Goal: Task Accomplishment & Management: Use online tool/utility

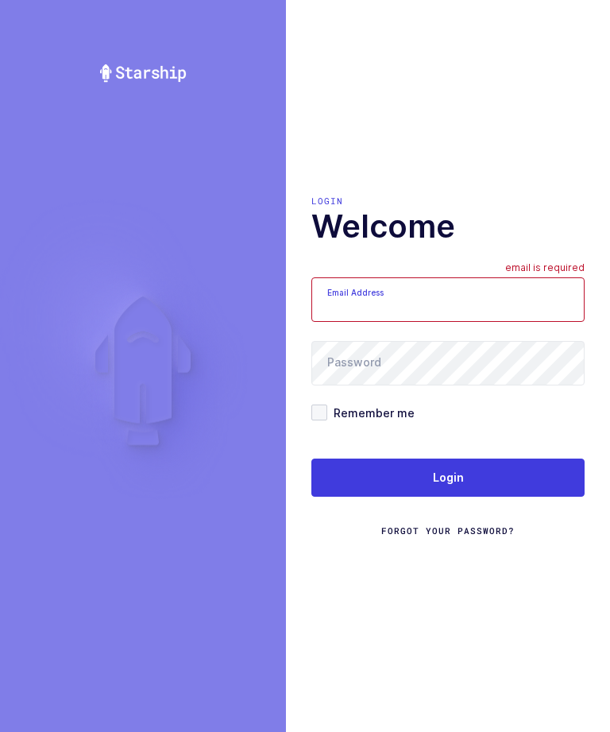
scroll to position [6, 0]
click at [447, 322] on input "Email Address" at bounding box center [448, 299] width 273 height 45
type input "zack1239753@gmail.com"
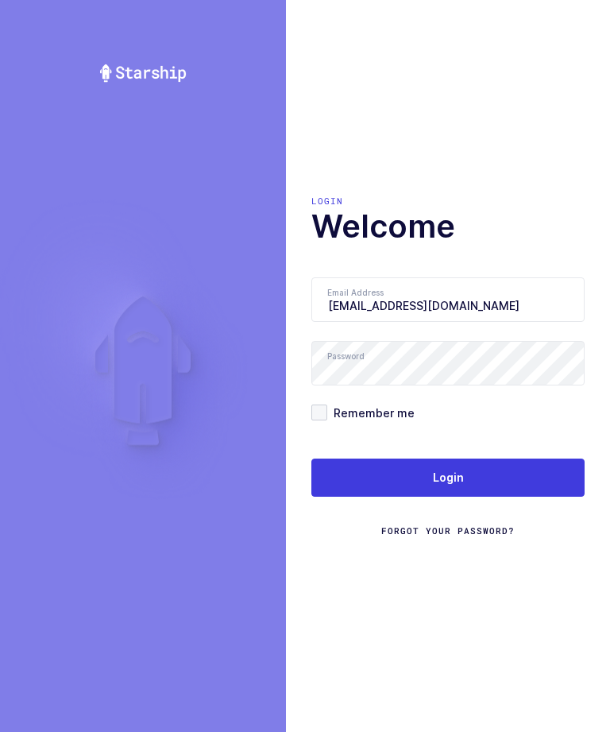
click at [435, 486] on span "Login" at bounding box center [448, 478] width 31 height 16
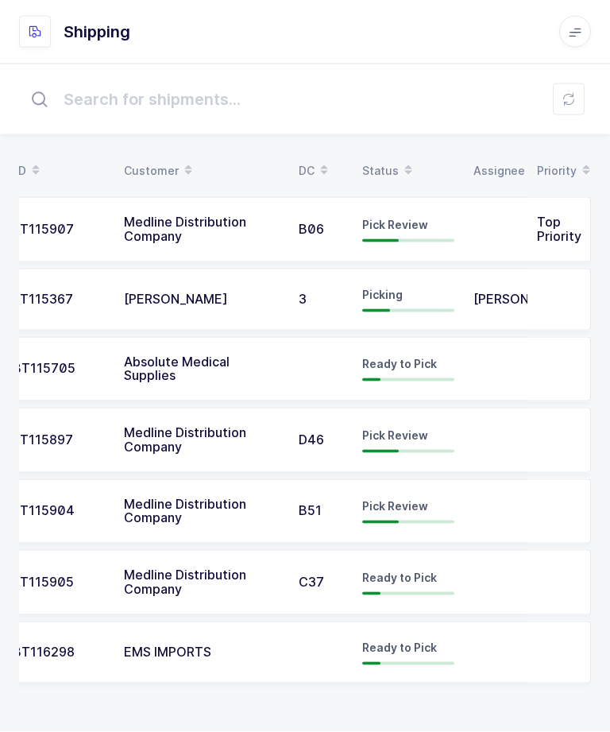
click at [513, 579] on td at bounding box center [496, 582] width 64 height 65
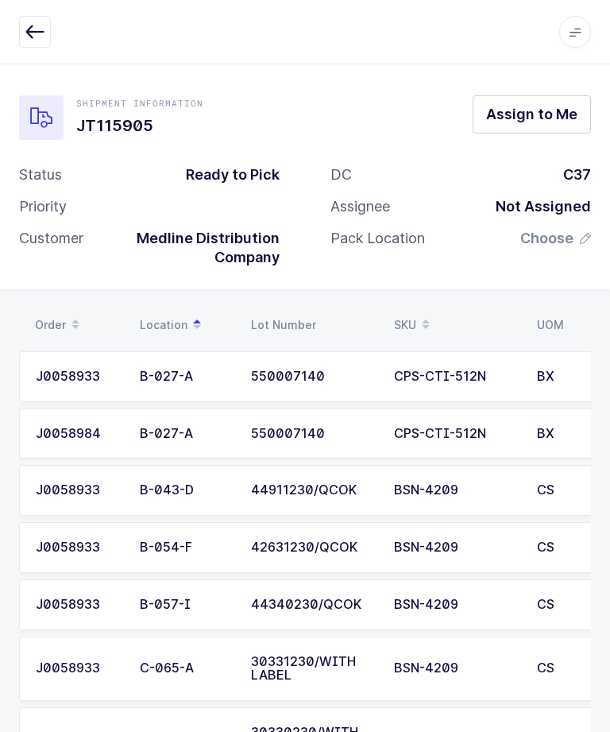
click at [525, 130] on button "Assign to Me" at bounding box center [532, 114] width 118 height 38
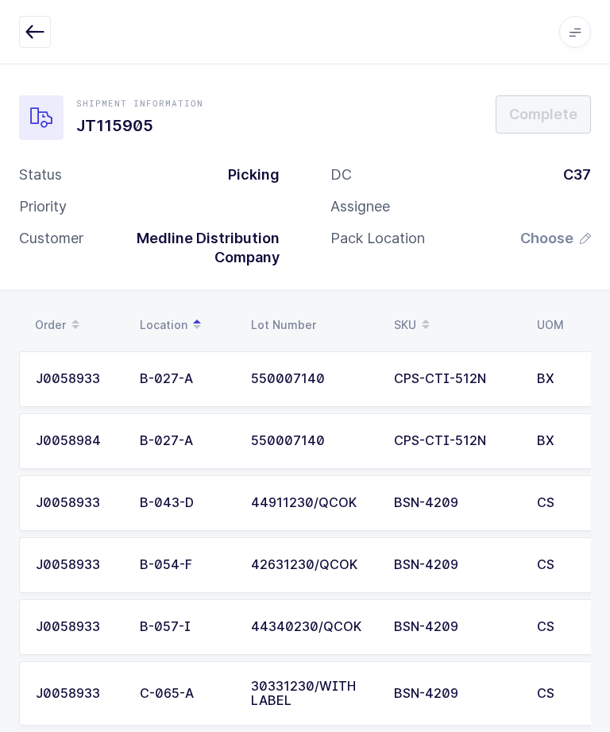
click at [571, 242] on span "Choose" at bounding box center [547, 238] width 53 height 19
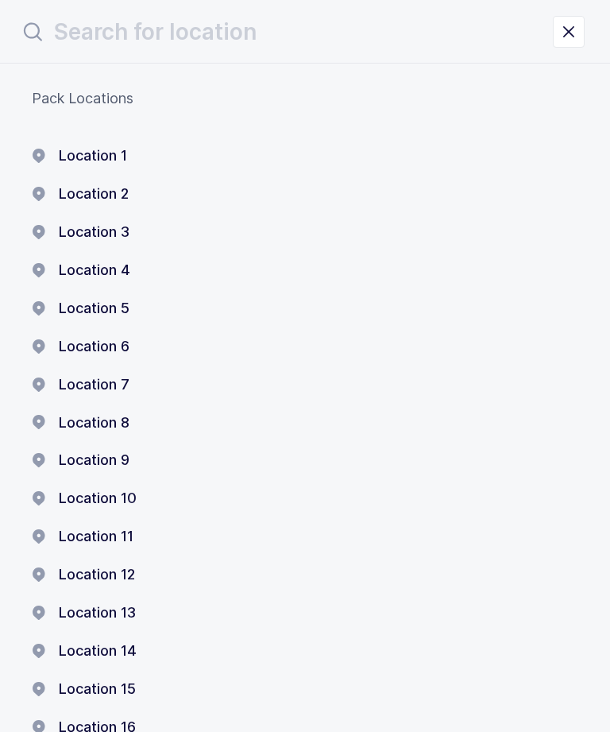
click at [103, 149] on button "Location 1" at bounding box center [79, 155] width 95 height 19
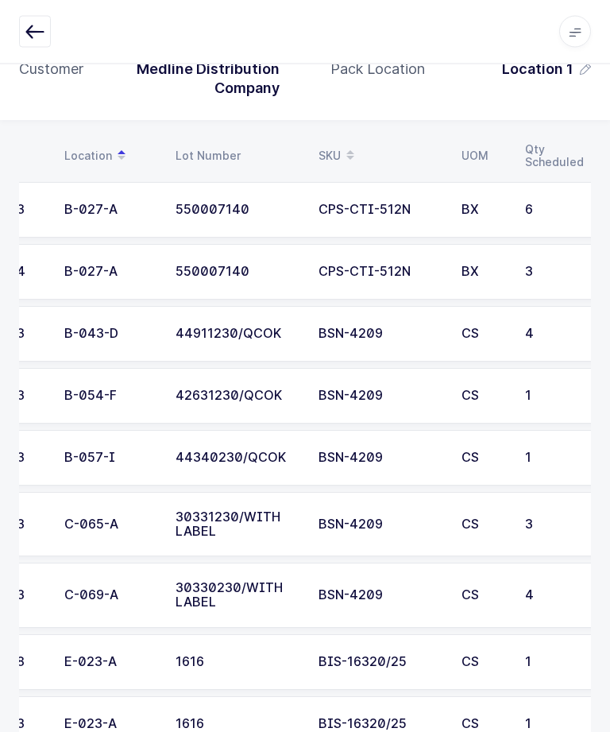
scroll to position [0, 81]
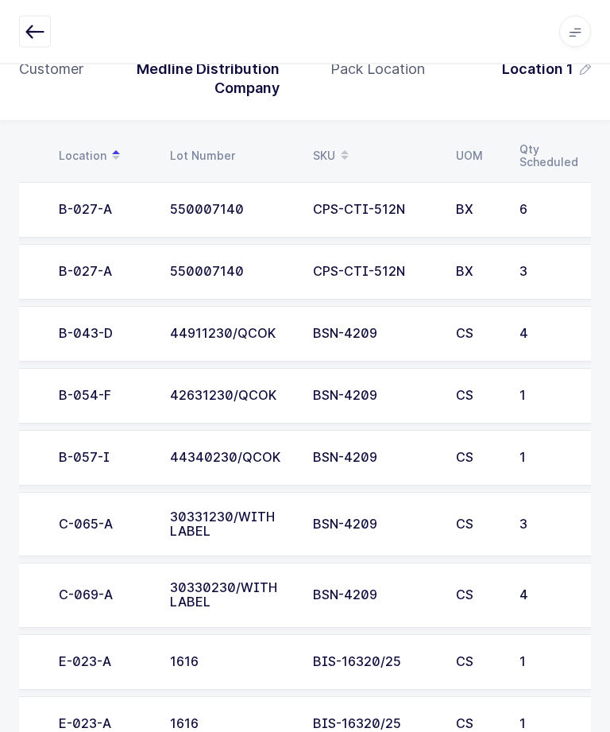
click at [365, 605] on td "BSN-4209" at bounding box center [375, 596] width 143 height 65
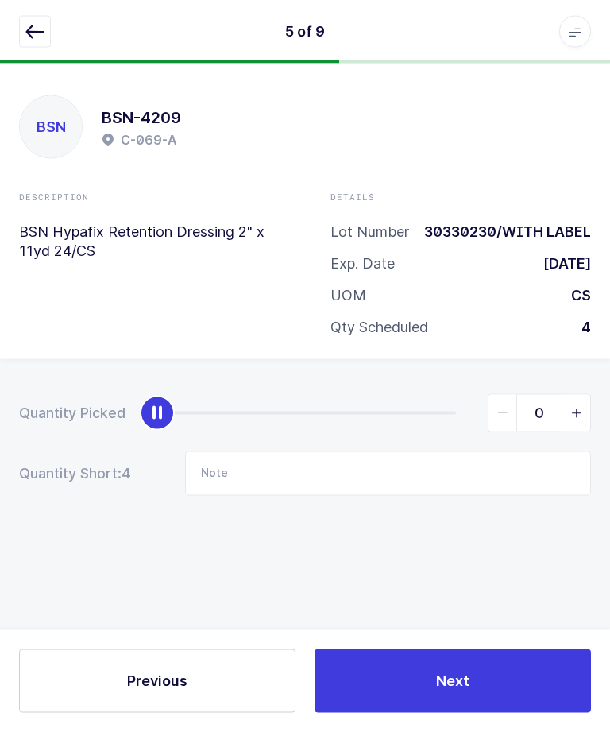
scroll to position [0, 0]
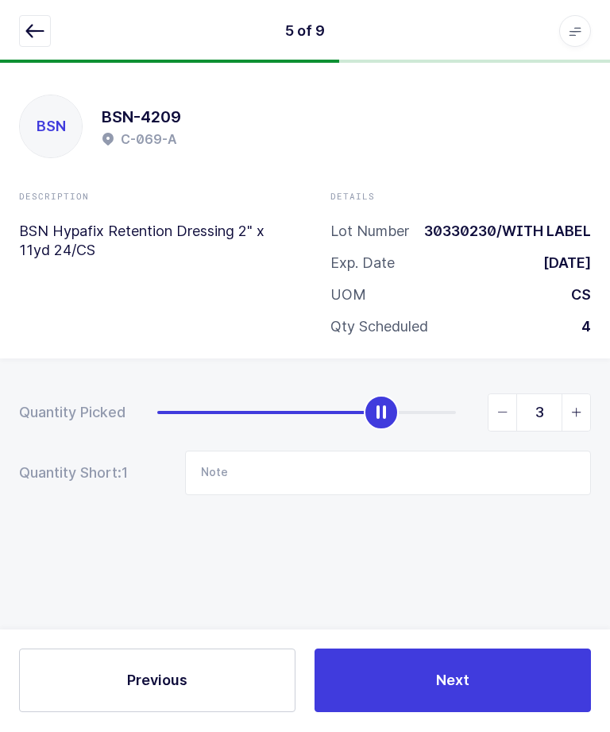
type input "4"
click at [462, 713] on button "Next" at bounding box center [453, 681] width 277 height 64
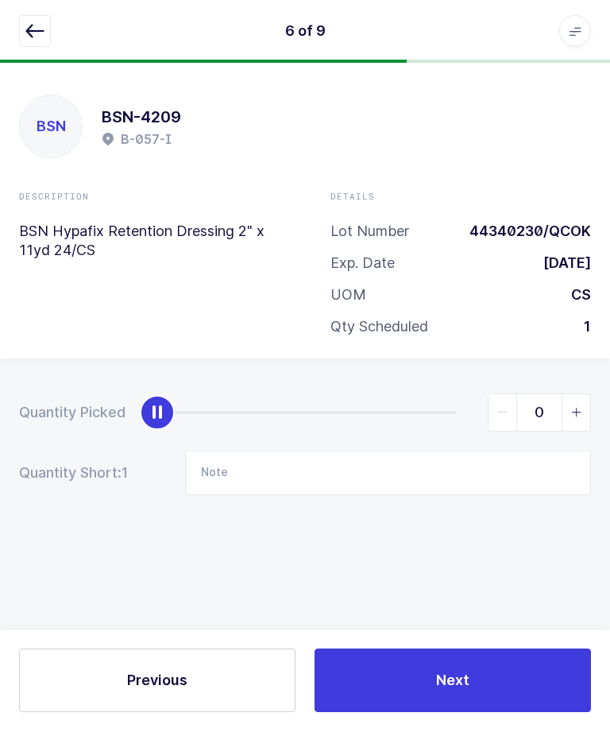
click at [21, 45] on button "button" at bounding box center [35, 32] width 32 height 32
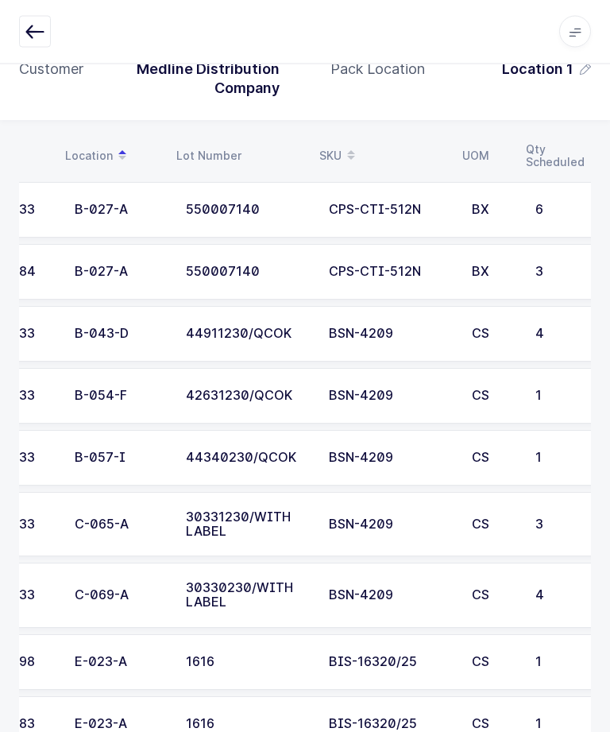
scroll to position [0, 48]
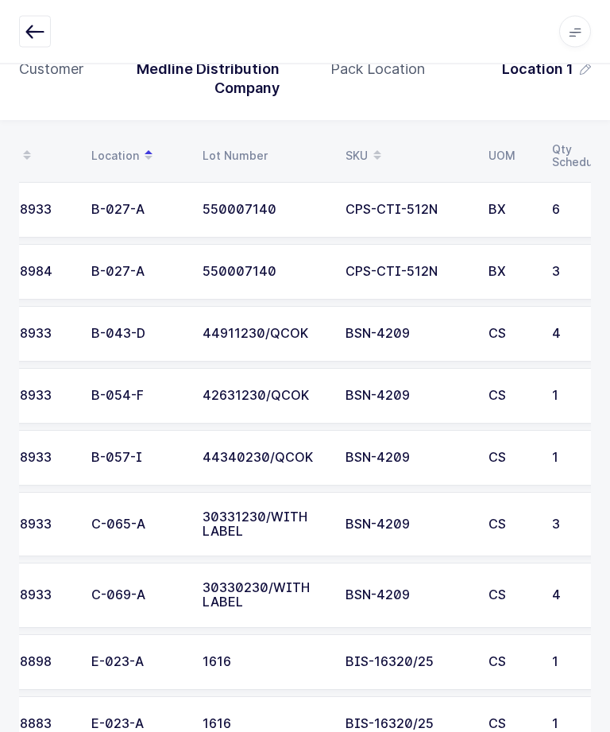
click at [176, 522] on div "C-065-A" at bounding box center [137, 525] width 92 height 14
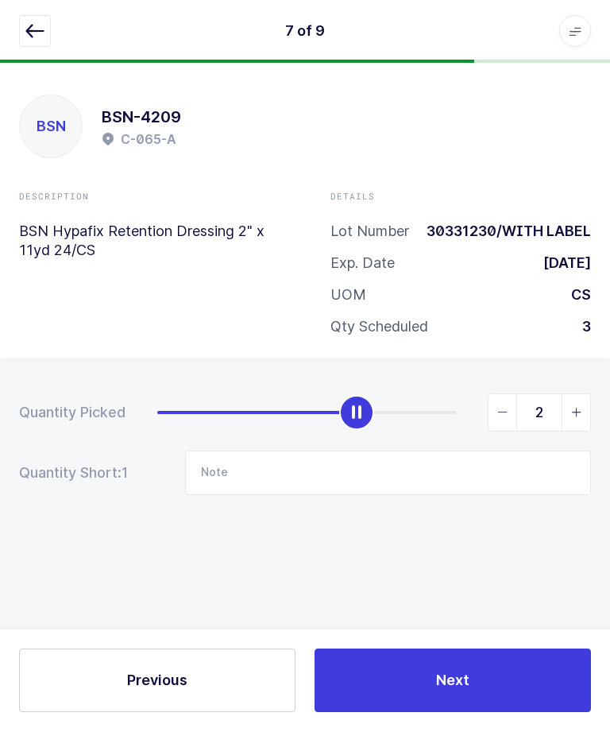
type input "3"
click at [459, 713] on button "Next" at bounding box center [453, 681] width 277 height 64
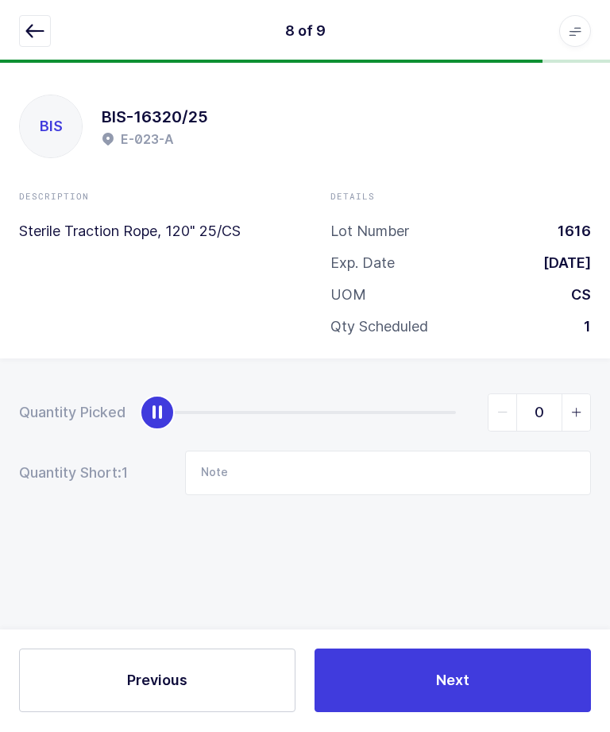
click at [25, 20] on button "button" at bounding box center [35, 32] width 32 height 32
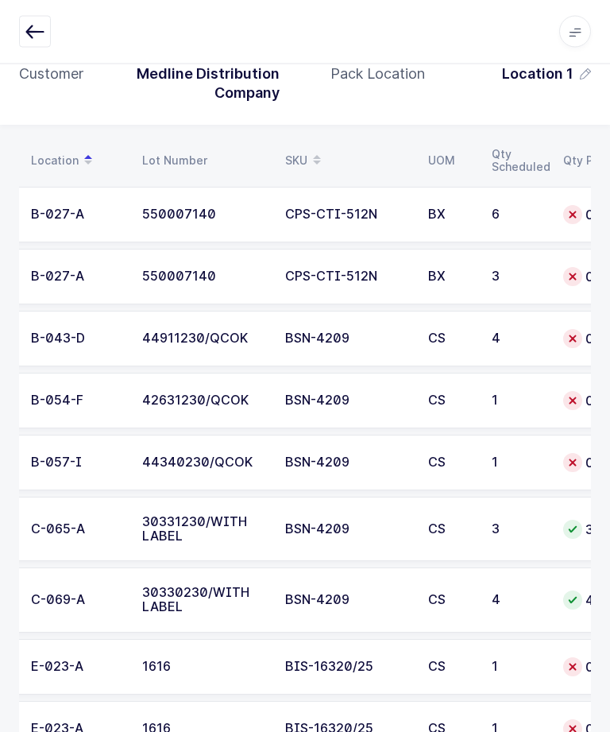
click at [428, 672] on td "CS" at bounding box center [451, 668] width 64 height 56
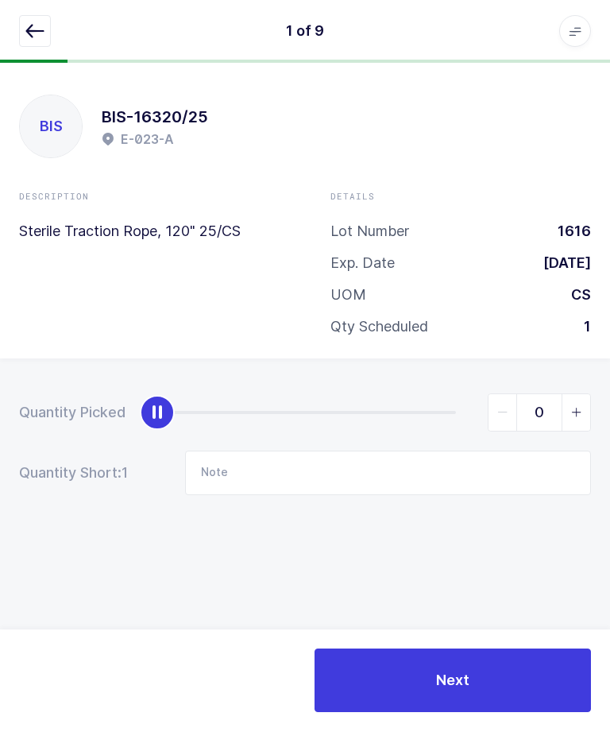
click at [586, 422] on span "slider between 0 and 1" at bounding box center [576, 413] width 29 height 37
type input "1"
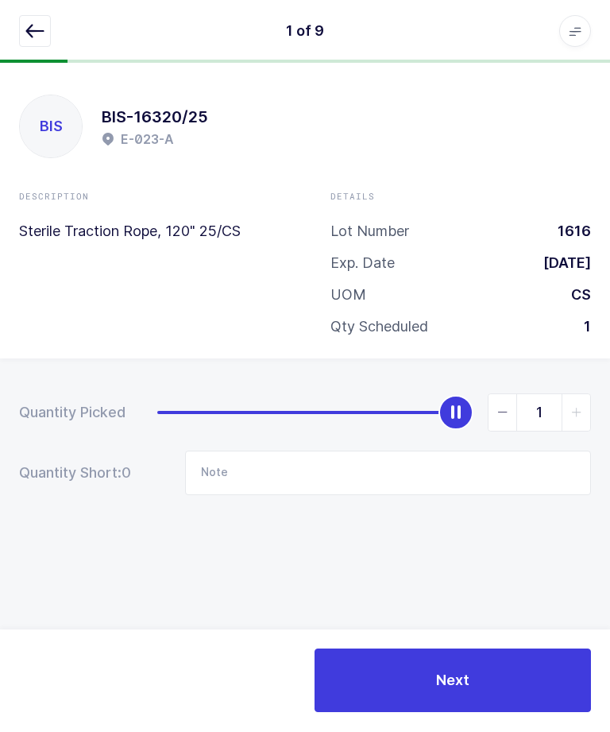
click at [510, 713] on button "Next" at bounding box center [453, 681] width 277 height 64
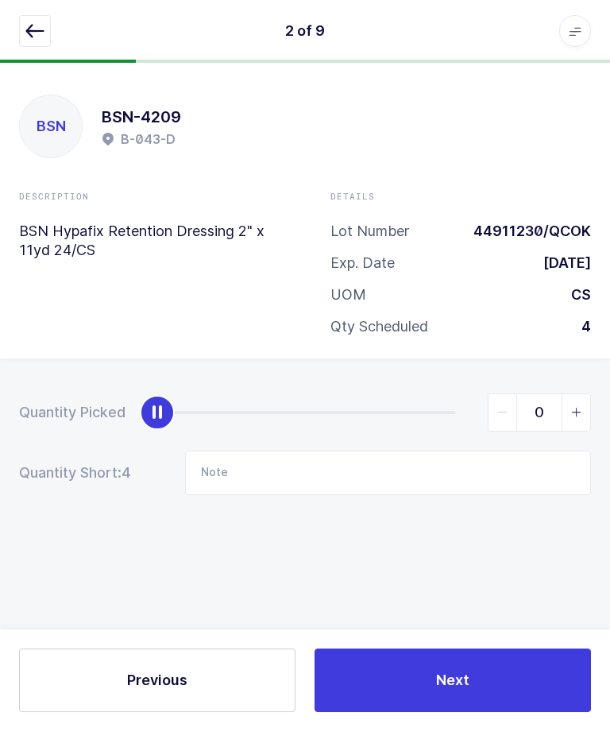
click at [11, 32] on div "2 of 9 Apps Core [GEOGRAPHIC_DATA] Admin Mission Control Purchasing [PERSON_NAM…" at bounding box center [305, 32] width 610 height 64
click at [23, 41] on button "button" at bounding box center [35, 32] width 32 height 32
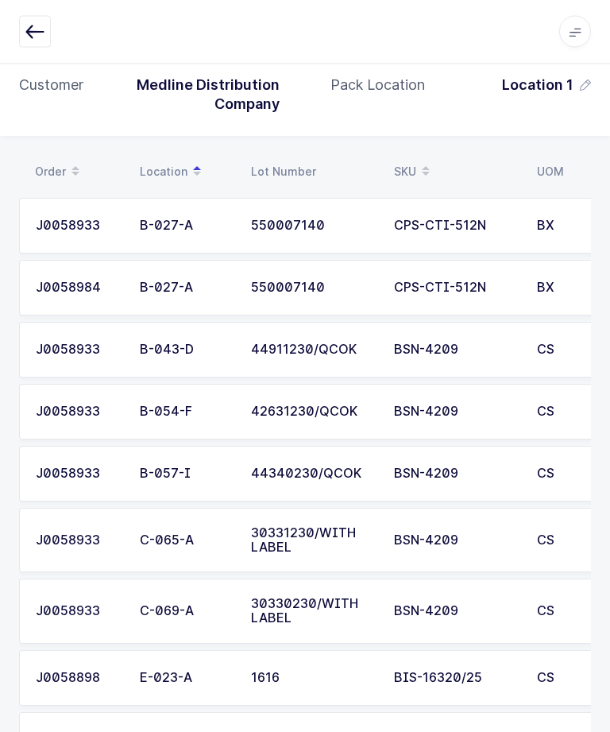
scroll to position [168, 0]
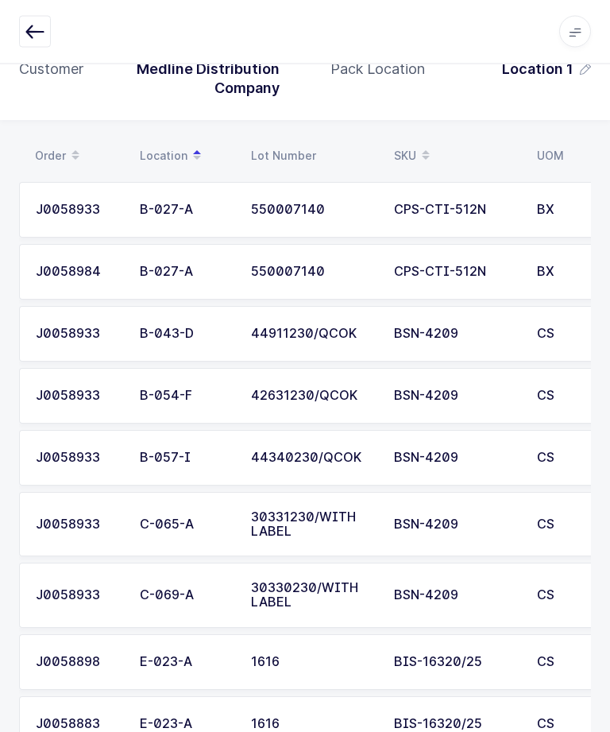
click at [126, 720] on td "J0058883" at bounding box center [74, 725] width 111 height 56
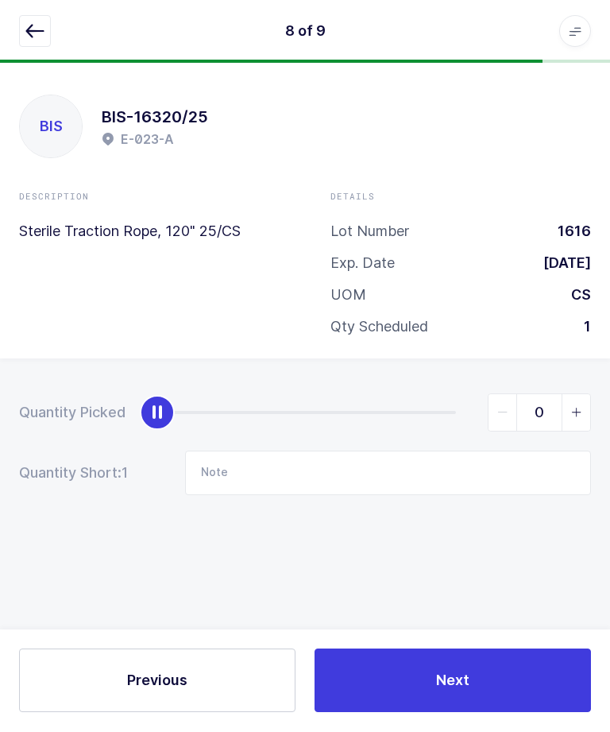
click at [584, 395] on span "slider between 0 and 1" at bounding box center [576, 413] width 29 height 37
type input "1"
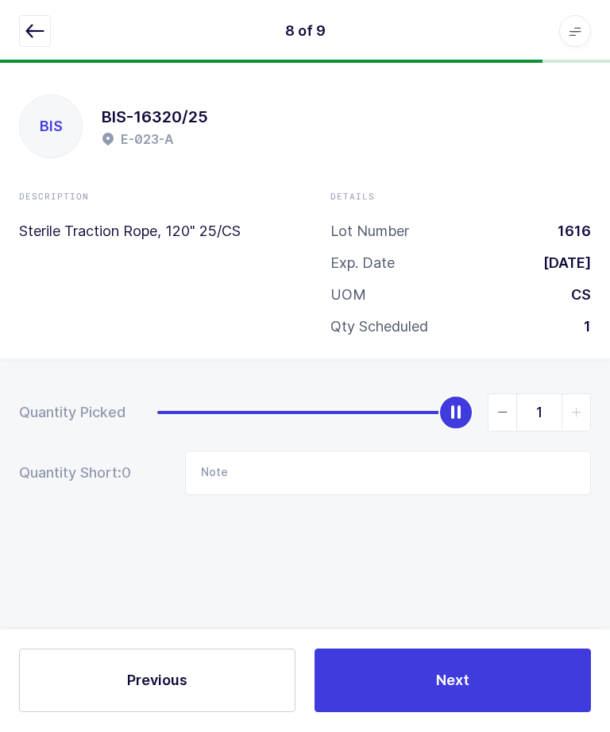
click at [529, 713] on button "Next" at bounding box center [453, 681] width 277 height 64
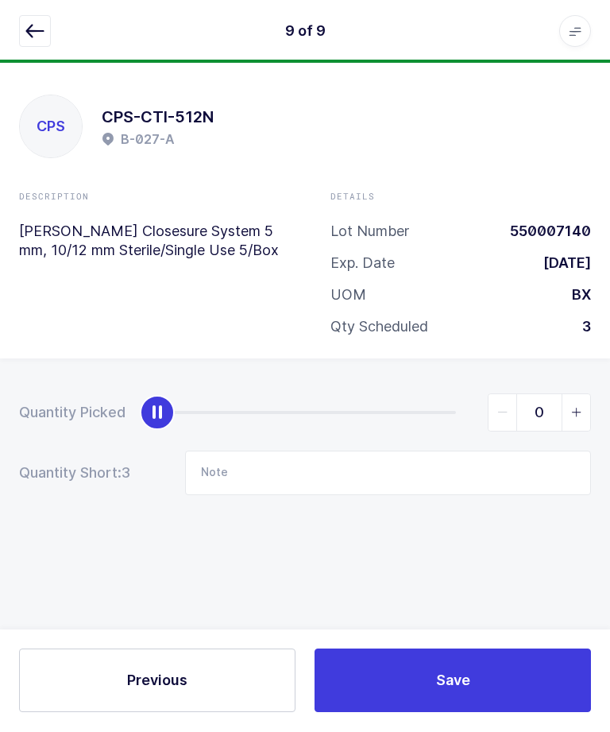
click at [25, 32] on icon "button" at bounding box center [34, 31] width 19 height 19
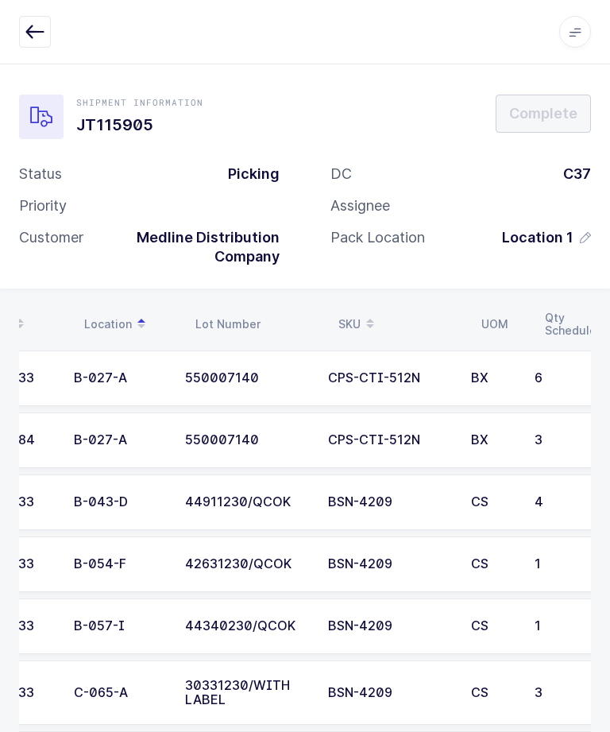
scroll to position [0, 138]
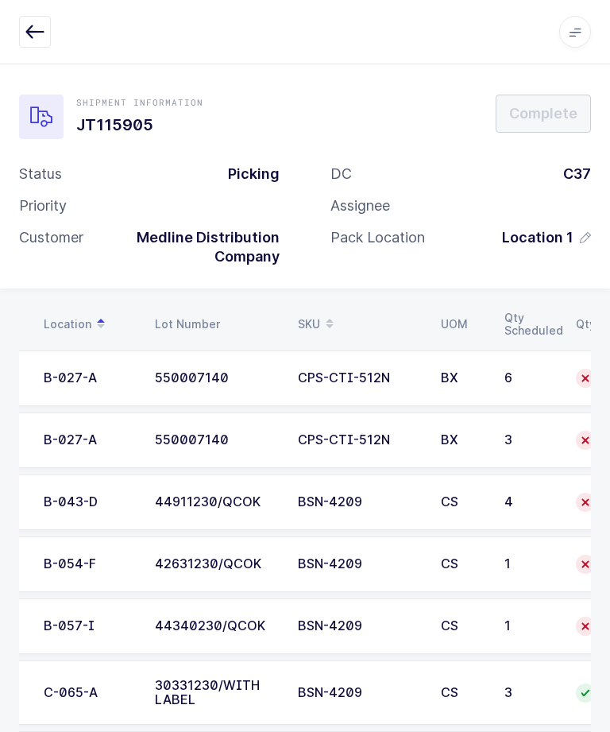
click at [508, 436] on div "3" at bounding box center [531, 440] width 52 height 14
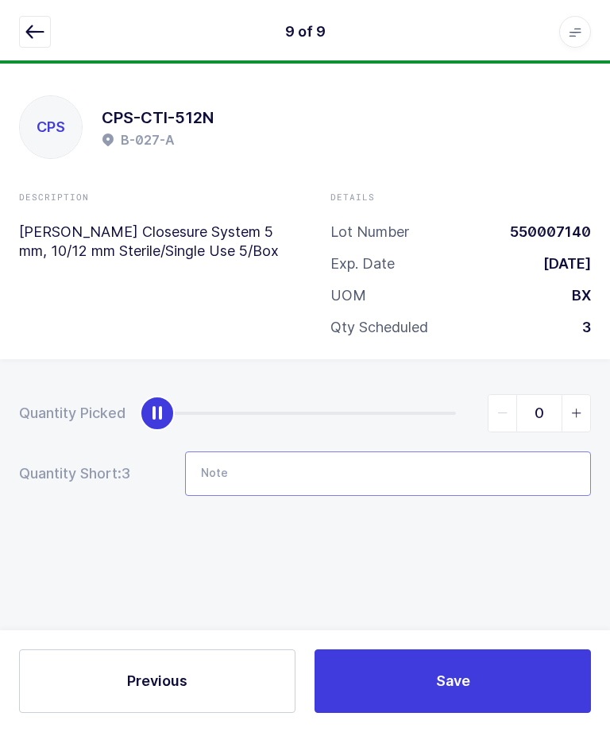
click at [411, 474] on input "Note" at bounding box center [388, 473] width 406 height 45
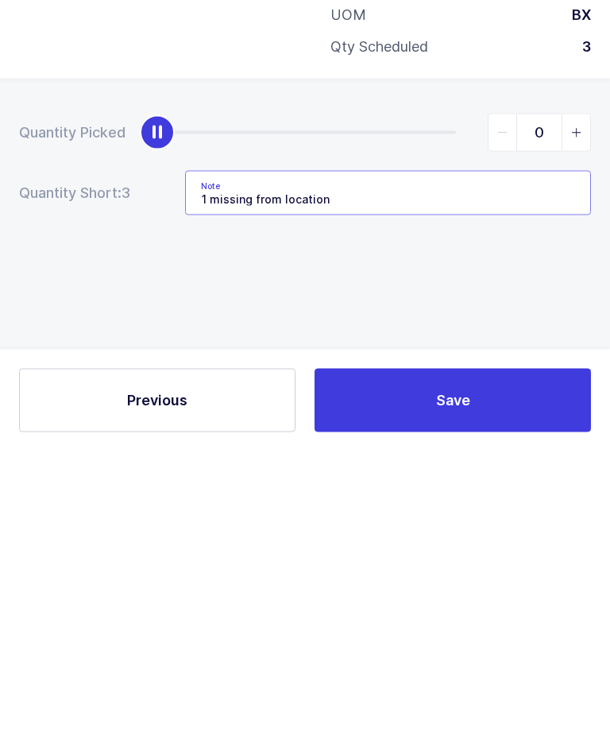
type input "1 missing from location"
click at [544, 359] on div "Quantity Picked 0 Quantity Short: 3 Note 1 missing from location" at bounding box center [305, 500] width 610 height 283
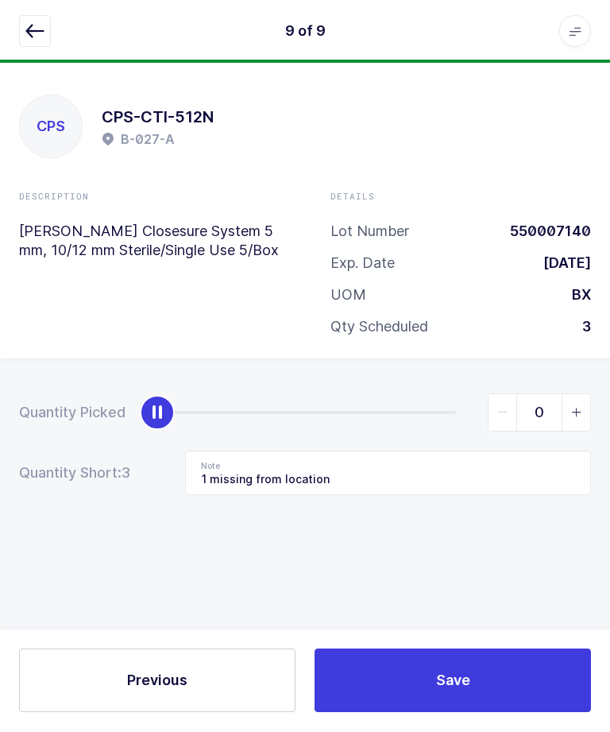
click at [575, 401] on span "slider between 0 and 3" at bounding box center [576, 413] width 29 height 37
click at [576, 401] on span "slider between 0 and 3" at bounding box center [576, 413] width 29 height 37
type input "2"
click at [506, 713] on button "Save" at bounding box center [453, 681] width 277 height 64
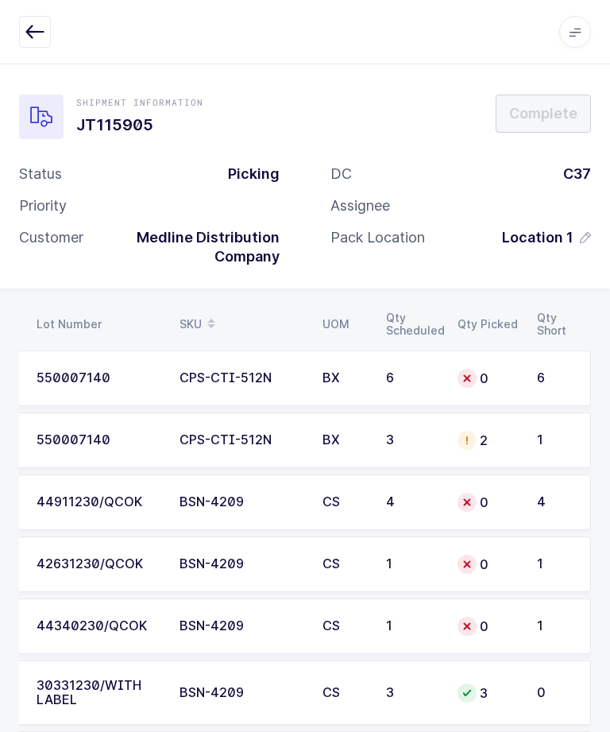
scroll to position [0, 215]
click at [520, 378] on td "0" at bounding box center [487, 379] width 79 height 56
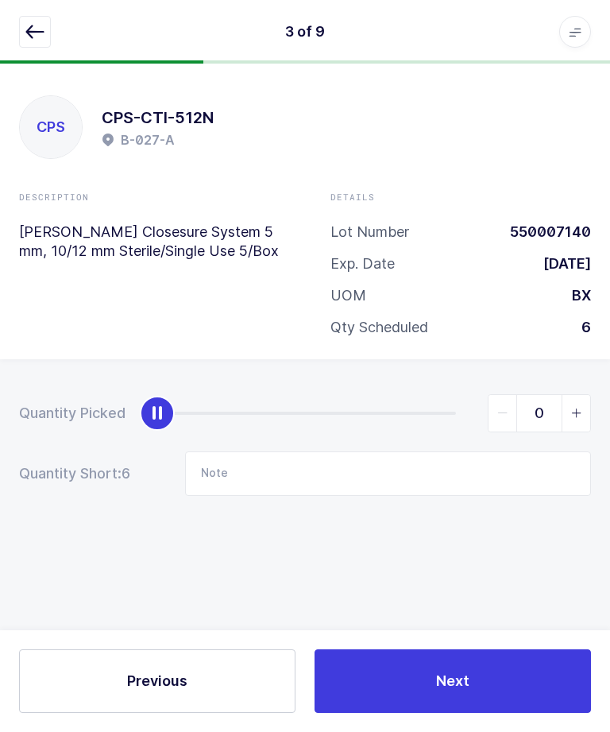
scroll to position [0, 0]
click at [476, 478] on input "Note" at bounding box center [388, 473] width 406 height 45
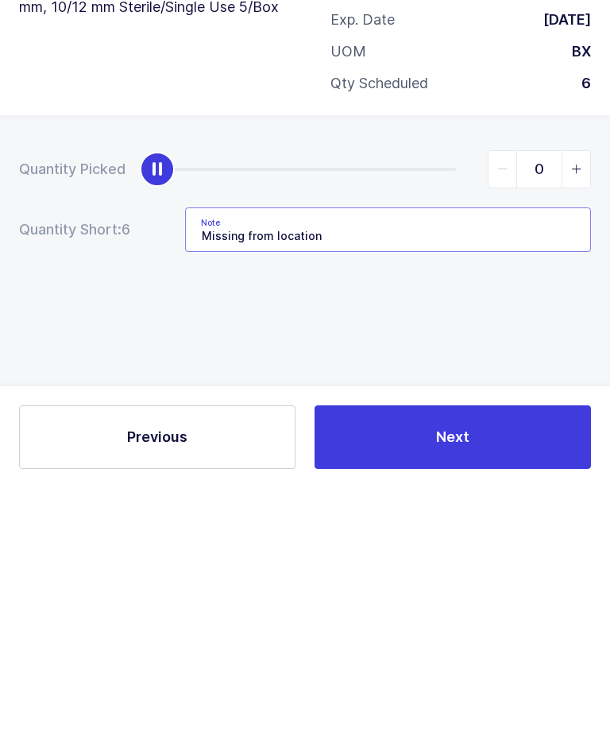
type input "Missing from location"
click at [514, 359] on div "Quantity Picked 0 Quantity Short: 6 Note Missing from location" at bounding box center [305, 500] width 610 height 283
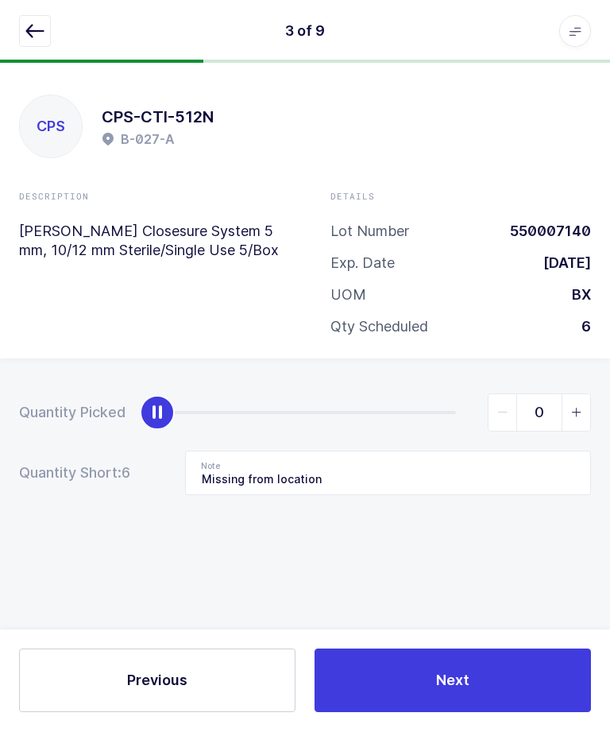
click at [505, 713] on button "Next" at bounding box center [453, 681] width 277 height 64
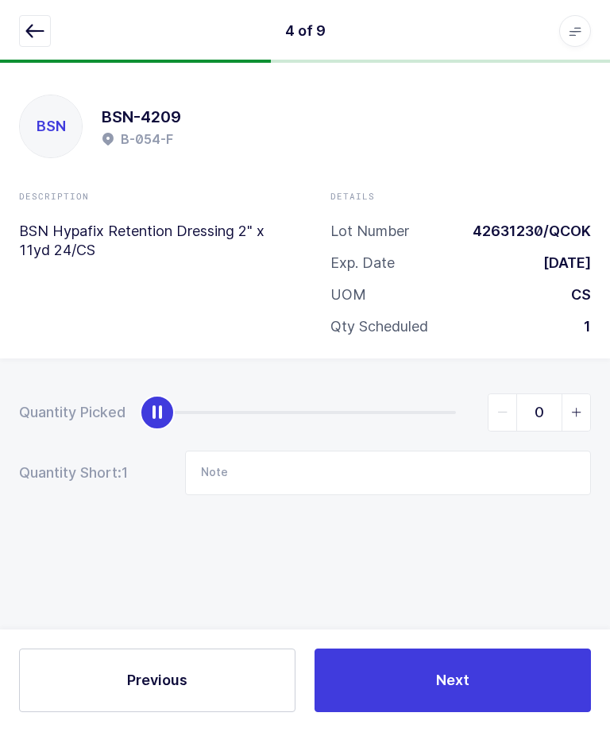
click at [30, 27] on icon "button" at bounding box center [34, 31] width 19 height 19
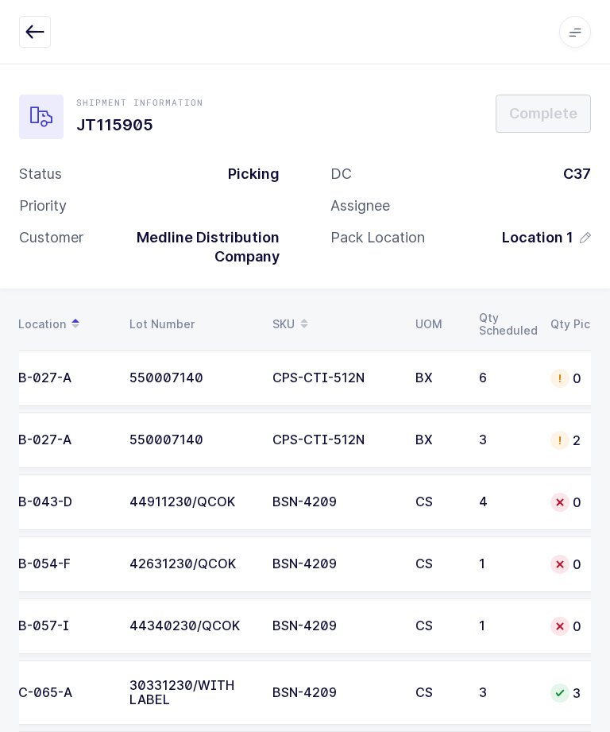
scroll to position [0, 133]
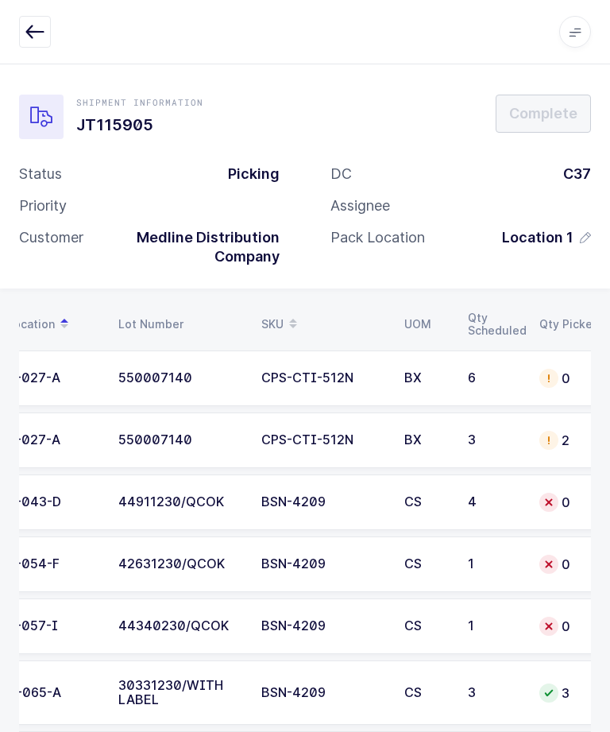
click at [494, 433] on div "3" at bounding box center [494, 440] width 52 height 14
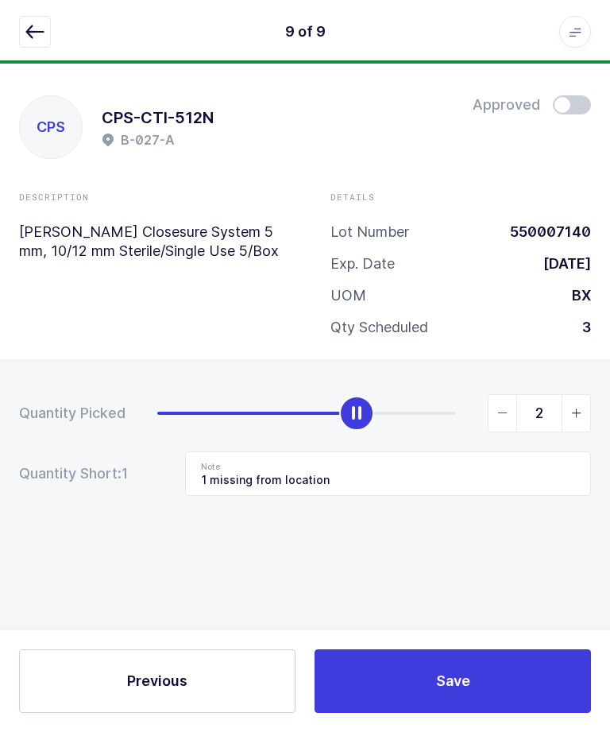
scroll to position [0, 0]
click at [449, 469] on input "1 missing from location" at bounding box center [388, 473] width 406 height 45
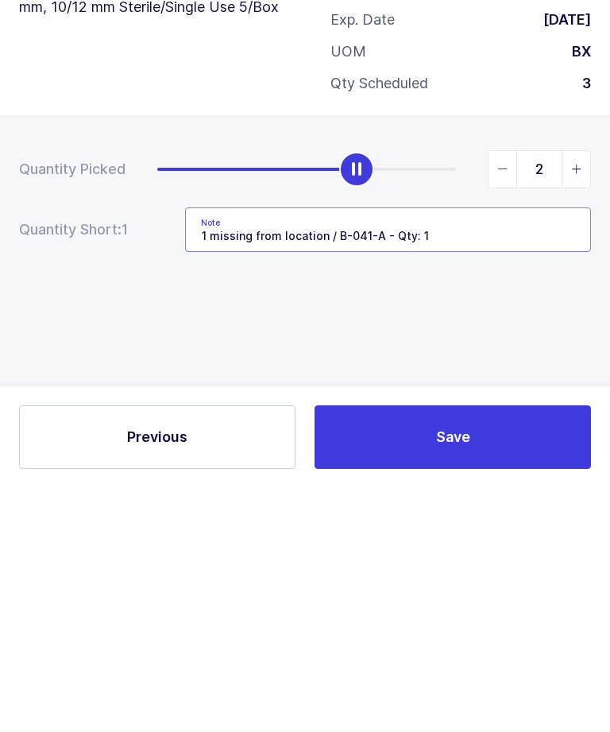
type input "1 missing from location / B-041-A - Qty: 1"
click at [533, 361] on div "Quantity Picked 2 Quantity Short: 1 Note 1 missing from location / B-041-A - Qt…" at bounding box center [305, 500] width 610 height 283
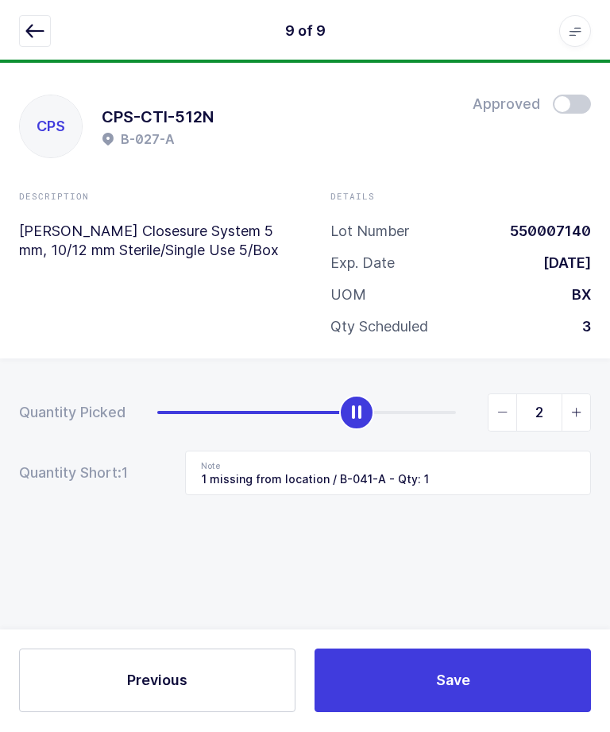
click at [583, 416] on span "slider between 0 and 3" at bounding box center [576, 413] width 29 height 37
type input "3"
click at [342, 471] on input "1 missing from location / B-041-A - Qty: 1" at bounding box center [388, 473] width 406 height 45
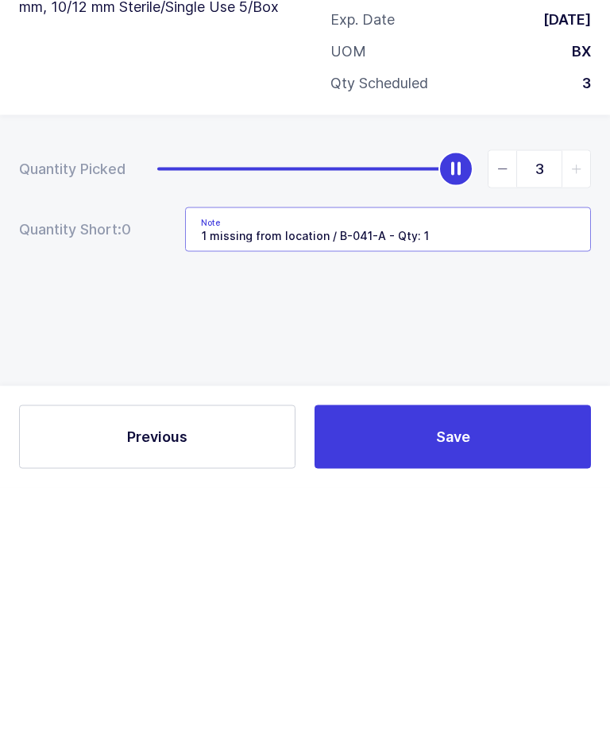
click at [343, 451] on input "1 missing from location / B-041-A - Qty: 1" at bounding box center [388, 473] width 406 height 45
click at [501, 359] on div "Quantity Picked 3 Quantity Short: 0 Note 1 missing from location / B-041-A - Qt…" at bounding box center [305, 500] width 610 height 283
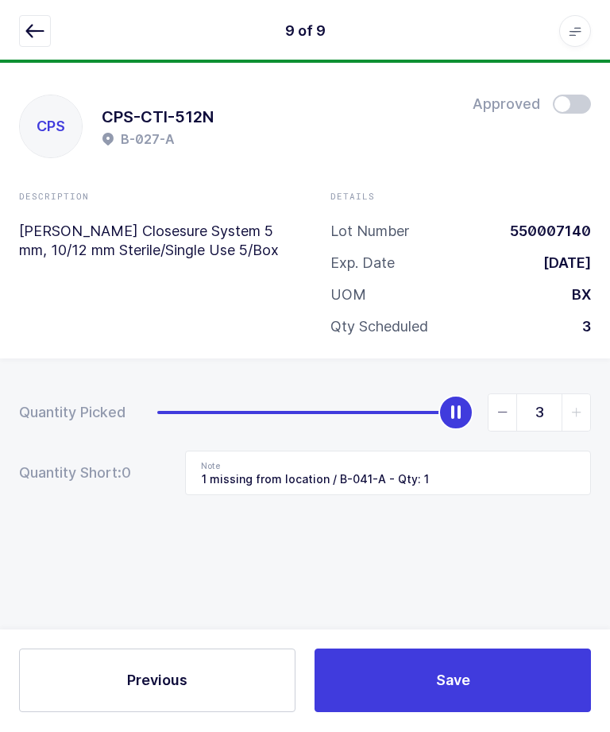
click at [501, 713] on button "Save" at bounding box center [453, 681] width 277 height 64
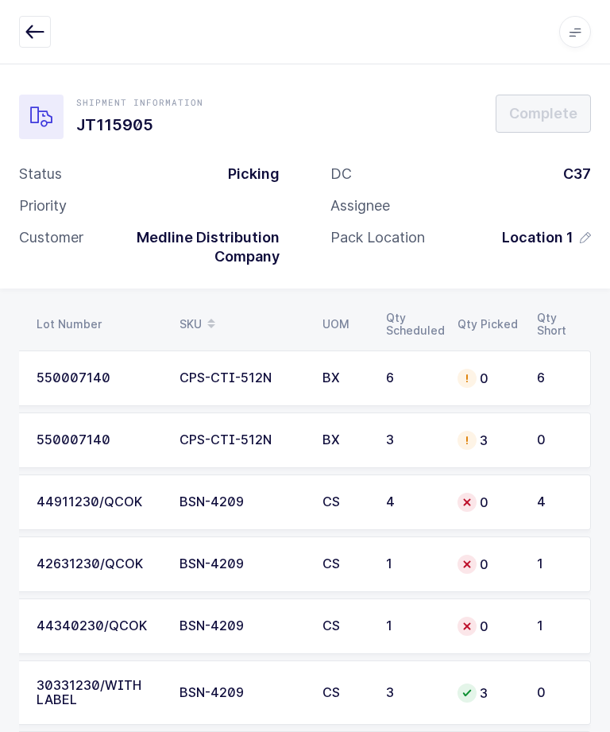
scroll to position [0, 215]
click at [101, 385] on td "550007140" at bounding box center [98, 379] width 143 height 56
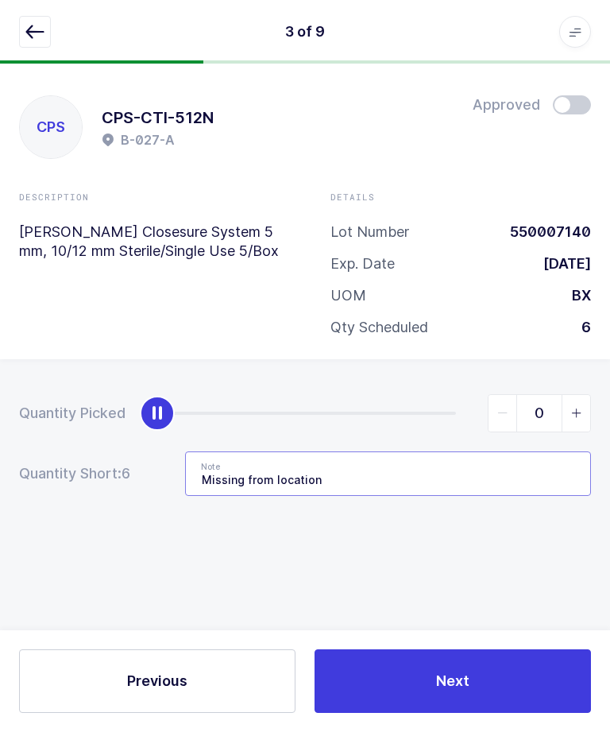
click at [442, 471] on input "Missing from location" at bounding box center [388, 473] width 406 height 45
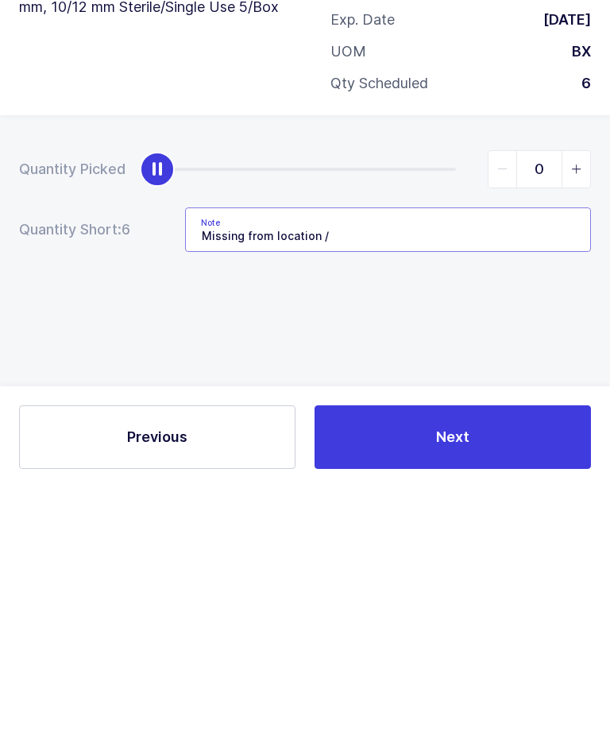
click at [438, 451] on input "Missing from location /" at bounding box center [388, 473] width 406 height 45
paste input "B-041-A"
type input "Missing from location / B-041-A"
type input "6"
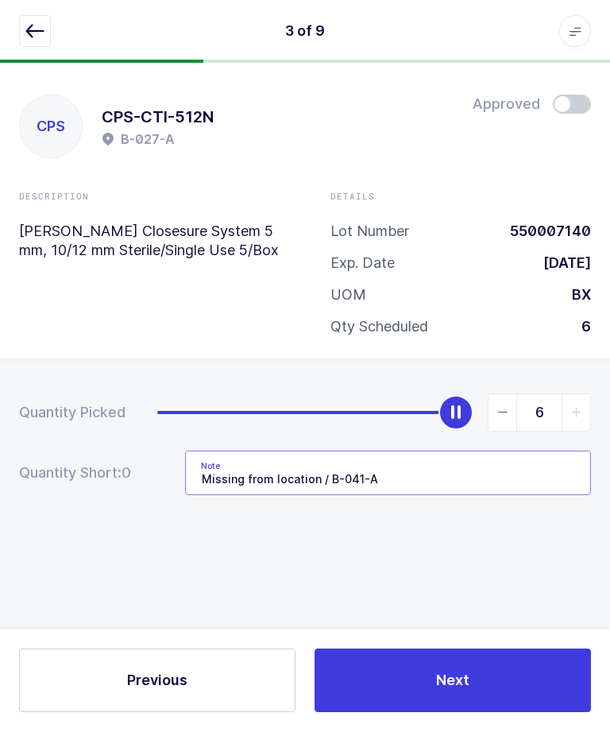
type input "Missing from location / B-041-A"
click at [511, 713] on button "Next" at bounding box center [453, 681] width 277 height 64
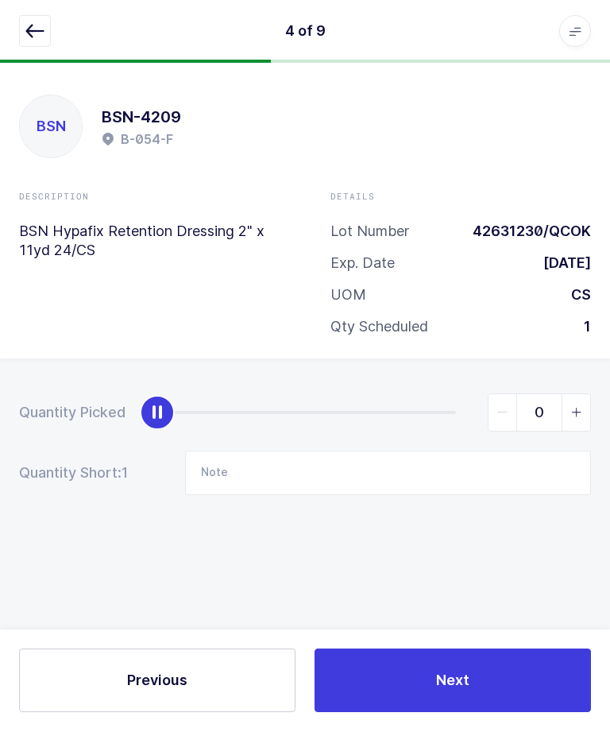
click at [41, 38] on icon "button" at bounding box center [34, 31] width 19 height 19
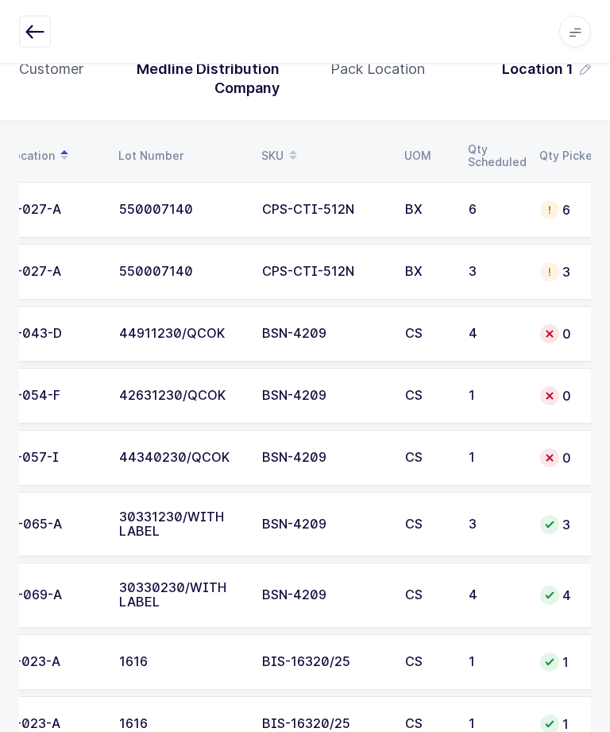
scroll to position [0, 134]
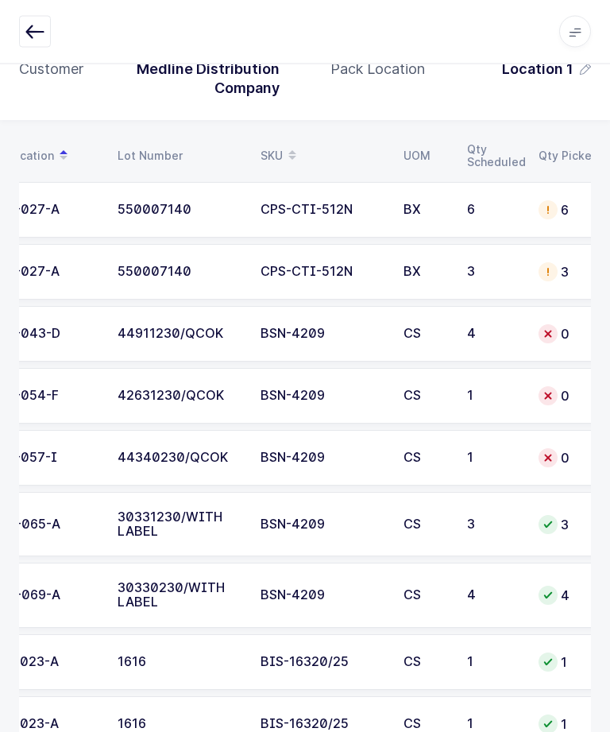
click at [223, 338] on td "44911230/QCOK" at bounding box center [179, 335] width 143 height 56
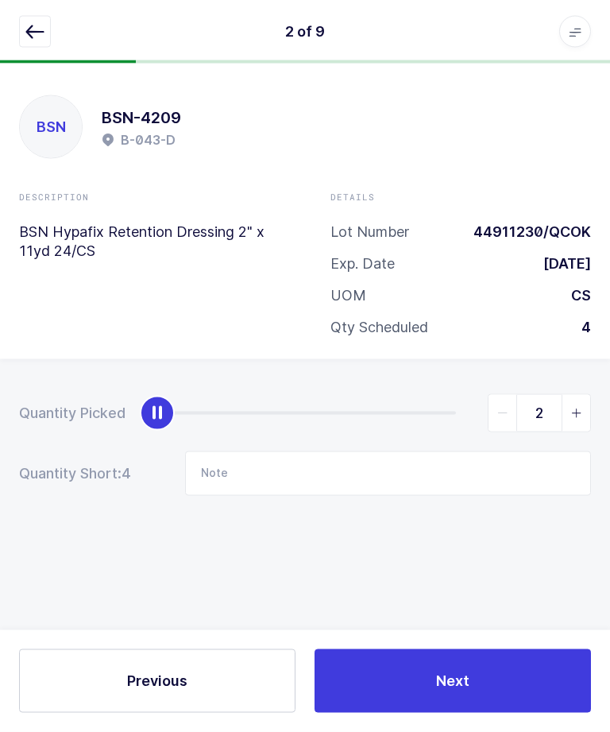
scroll to position [0, 0]
type input "4"
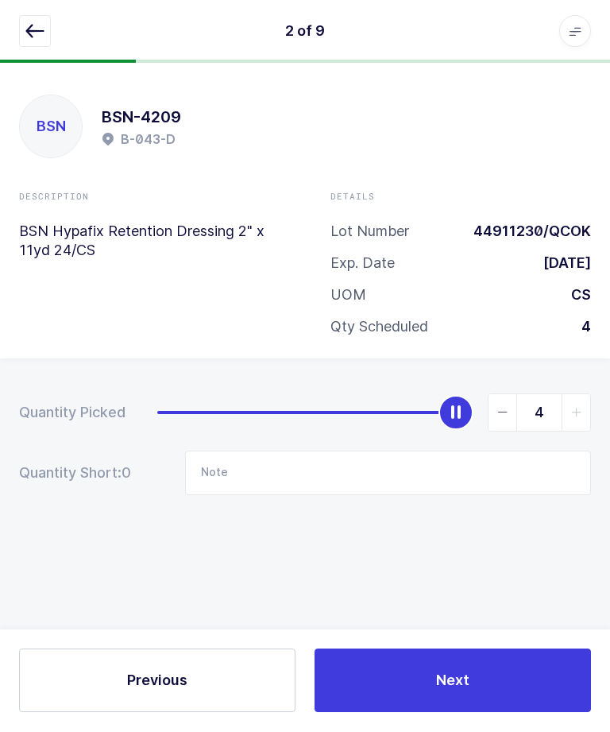
click at [507, 713] on button "Next" at bounding box center [453, 681] width 277 height 64
type input "Missing from location / B-041-A"
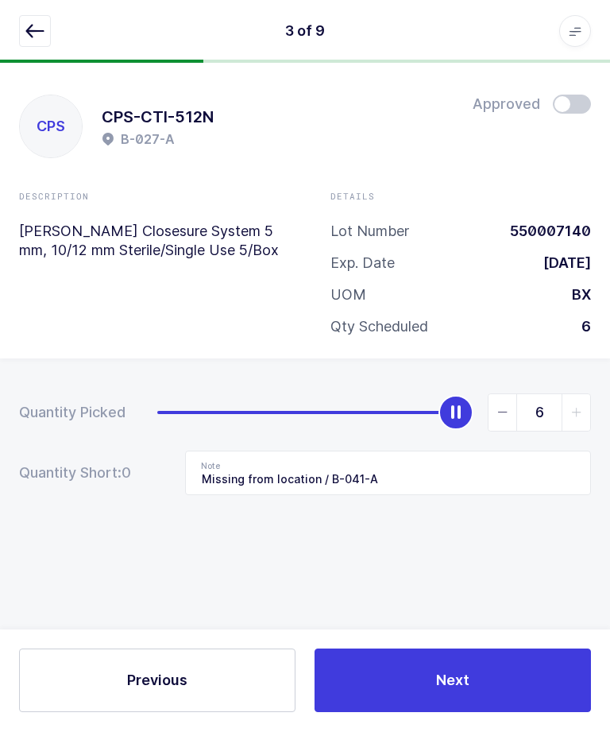
click at [25, 25] on button "button" at bounding box center [35, 32] width 32 height 32
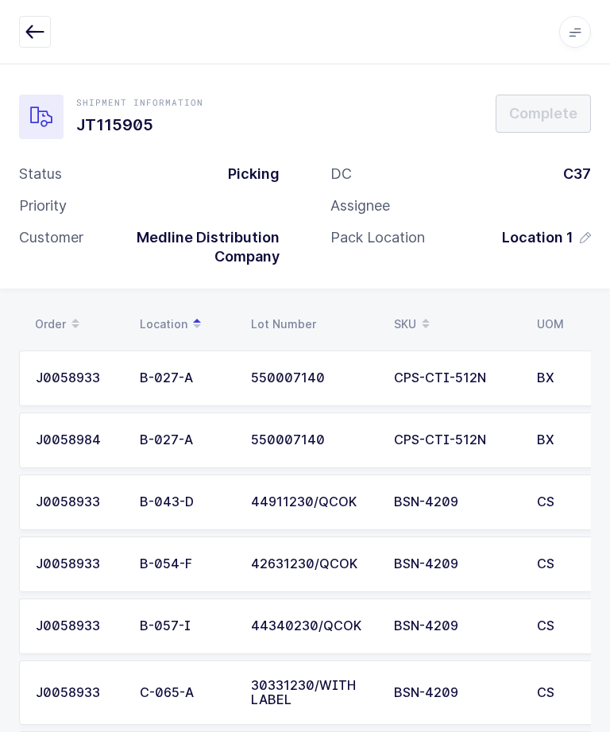
click at [499, 557] on div "BSN-4209" at bounding box center [456, 564] width 124 height 14
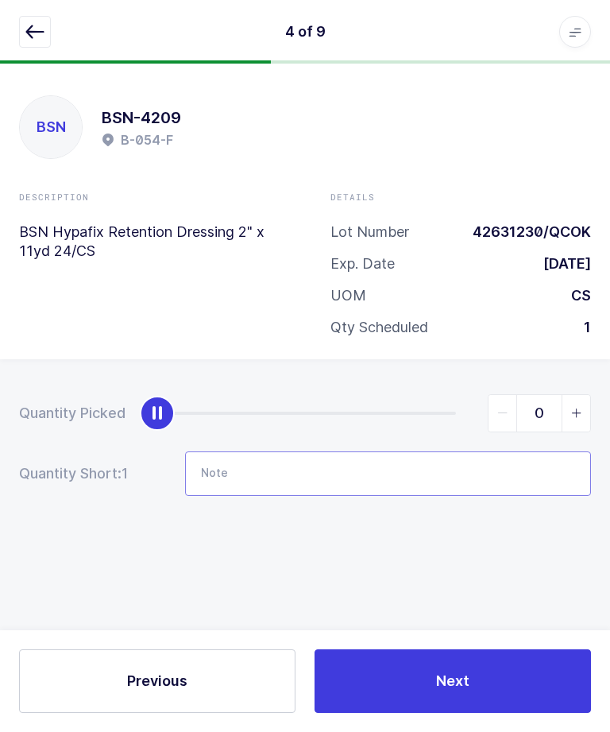
click at [472, 472] on input "Note" at bounding box center [388, 473] width 406 height 45
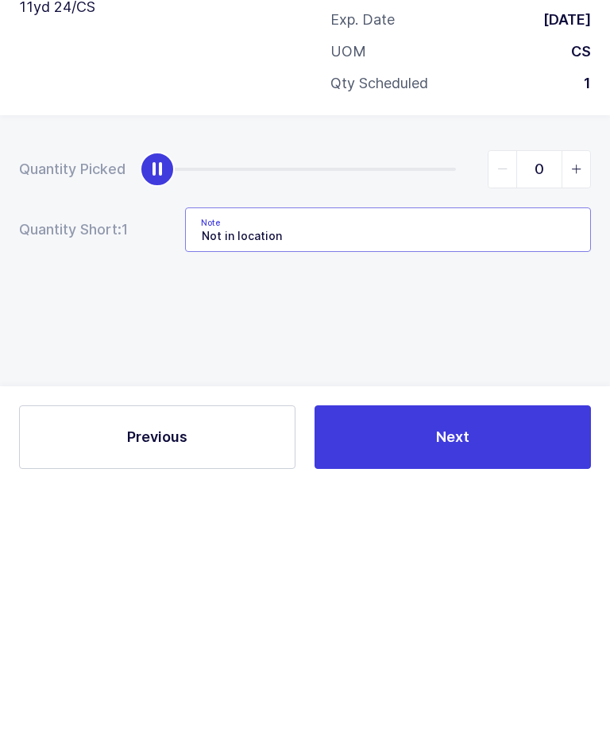
type input "Not in location"
click at [524, 649] on button "Next" at bounding box center [453, 681] width 277 height 64
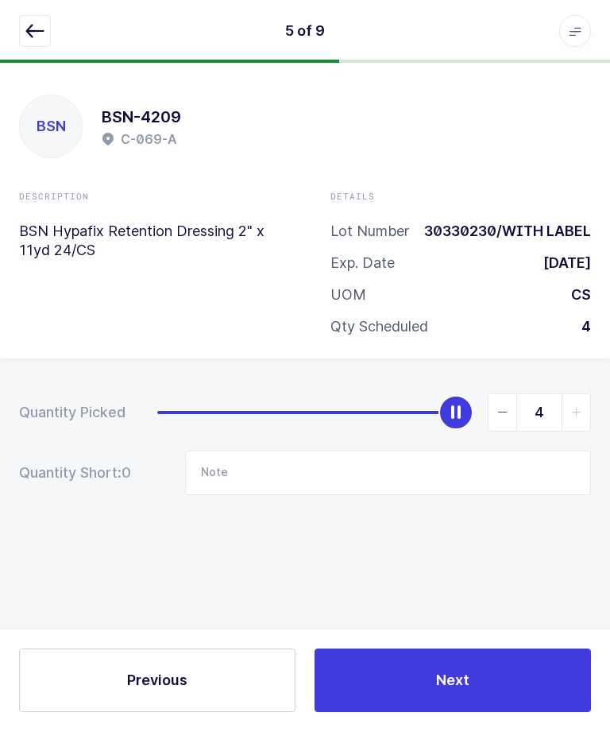
click at [29, 33] on icon "button" at bounding box center [34, 31] width 19 height 19
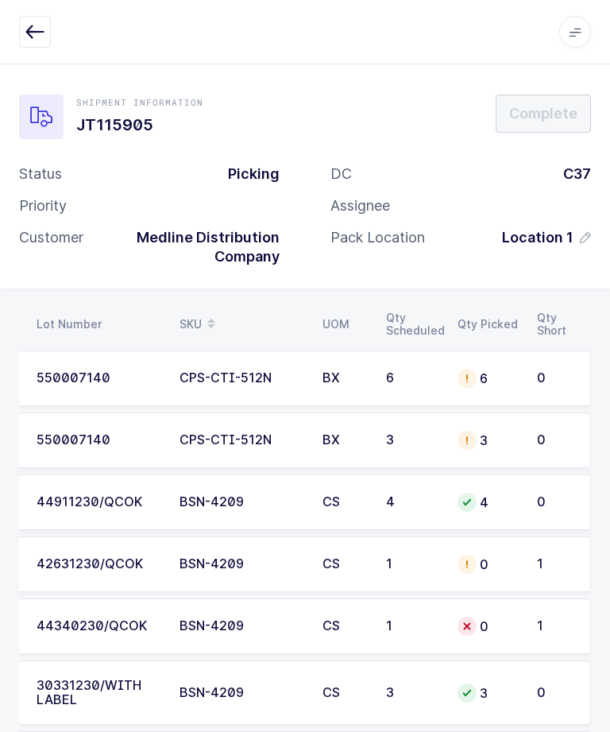
click at [450, 624] on td "0" at bounding box center [487, 626] width 79 height 56
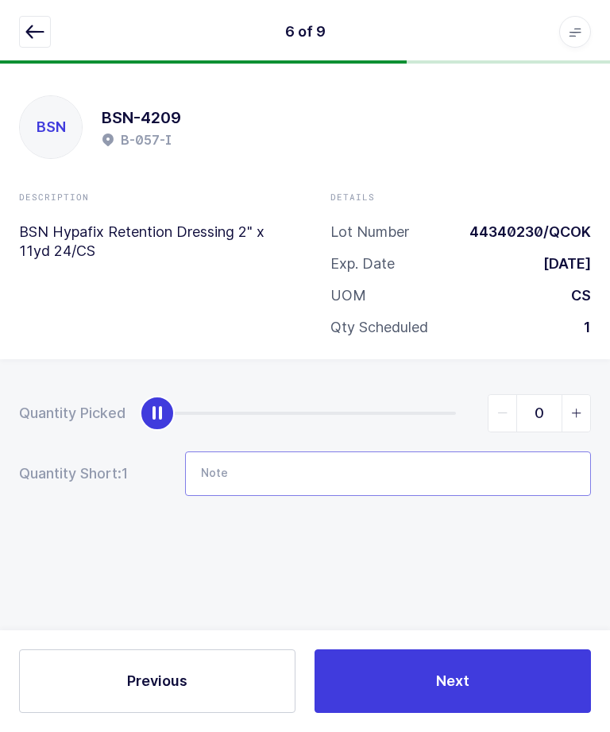
click at [471, 471] on input "Note" at bounding box center [388, 473] width 406 height 45
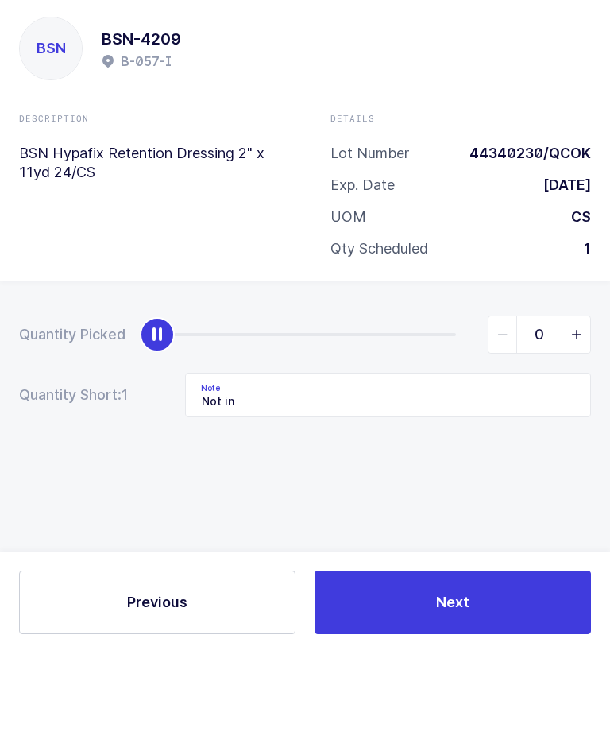
click at [534, 440] on div "Quantity Picked 0 Quantity Short: 1 Note Not in" at bounding box center [305, 500] width 610 height 283
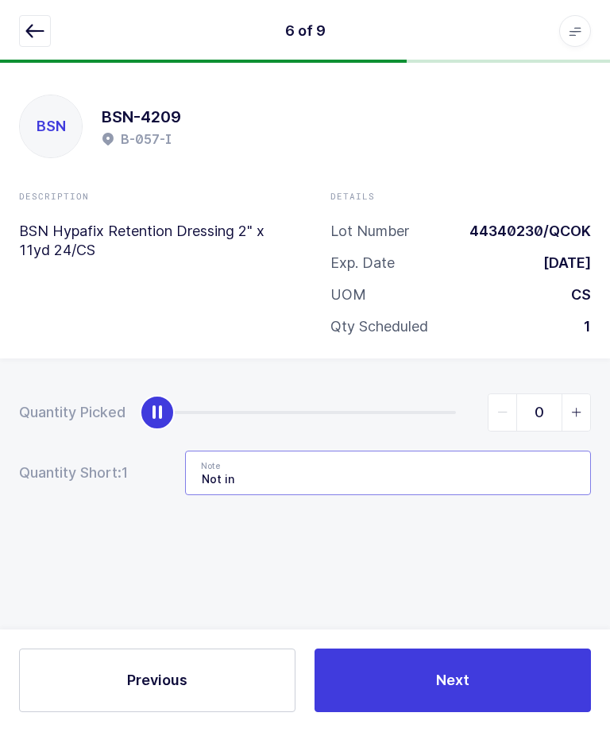
click at [467, 481] on input "Not in" at bounding box center [388, 473] width 406 height 45
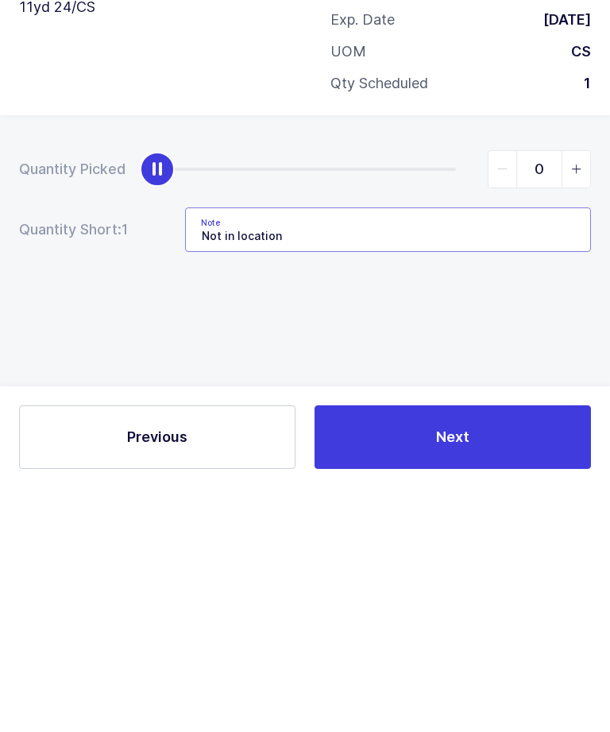
type input "Not in location"
click at [548, 359] on div "Quantity Picked 0 Quantity Short: 1 Note Not in location" at bounding box center [305, 500] width 610 height 283
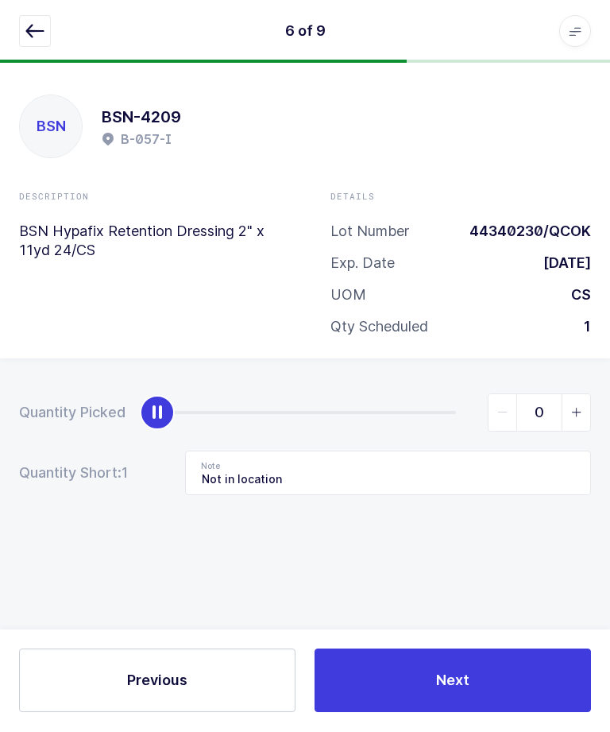
click at [481, 713] on button "Next" at bounding box center [453, 681] width 277 height 64
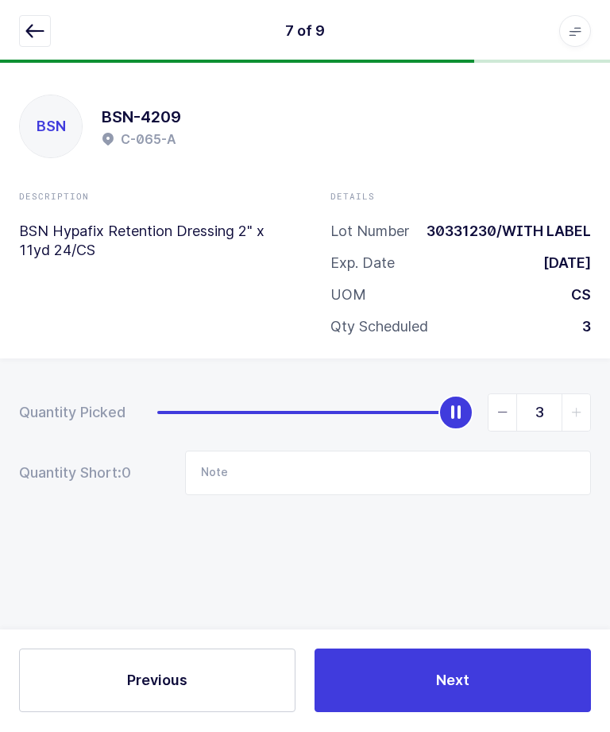
click at [26, 41] on button "button" at bounding box center [35, 32] width 32 height 32
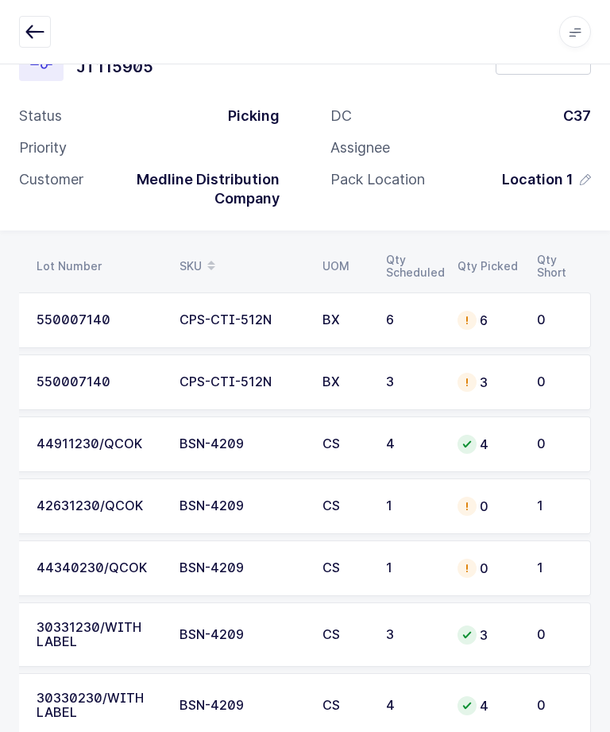
scroll to position [168, 0]
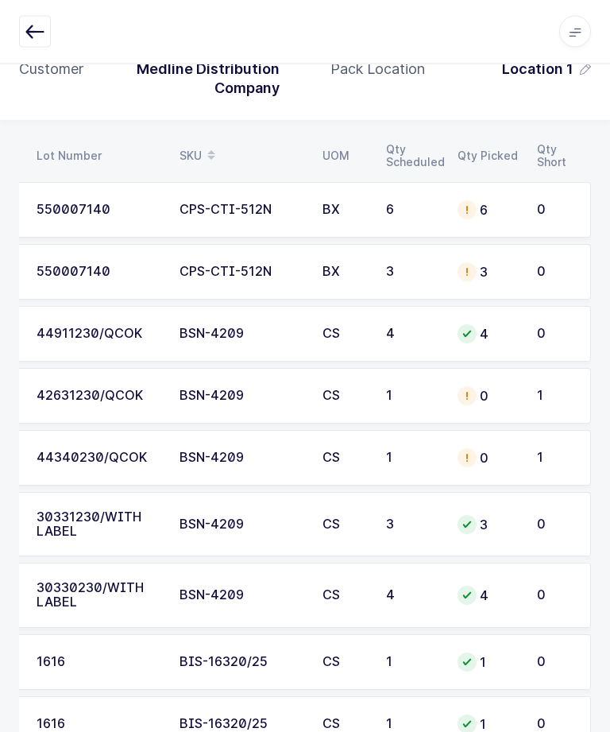
click at [109, 401] on td "42631230/QCOK" at bounding box center [98, 397] width 143 height 56
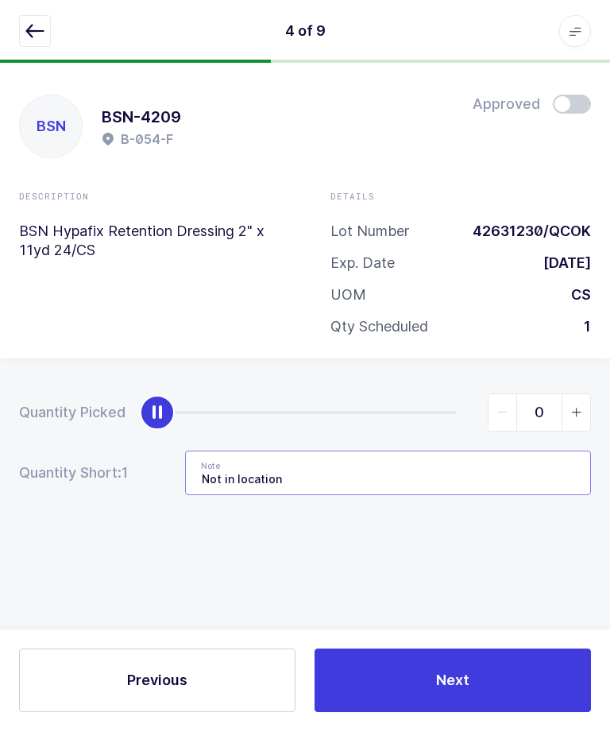
click at [449, 462] on input "Not in location" at bounding box center [388, 473] width 406 height 45
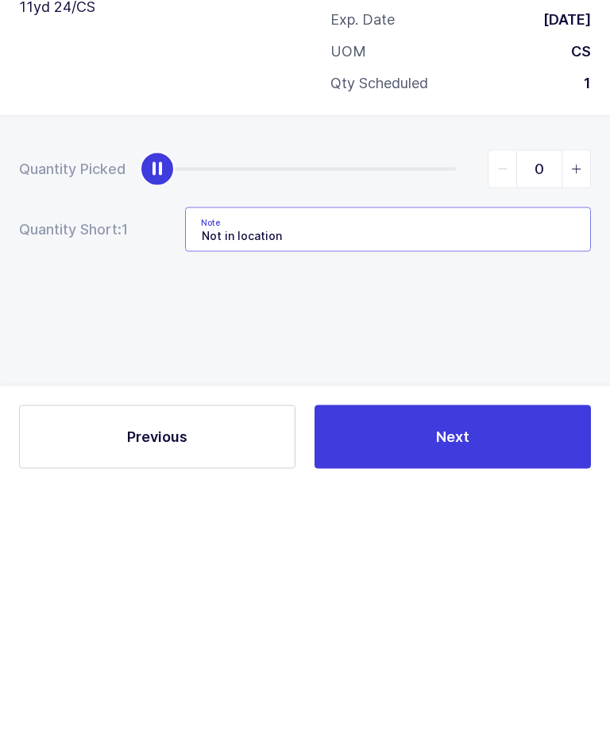
click at [479, 451] on input "Not in location" at bounding box center [388, 473] width 406 height 45
click at [449, 451] on input "Not in location" at bounding box center [388, 473] width 406 height 45
click at [460, 451] on input "Not in location" at bounding box center [388, 473] width 406 height 45
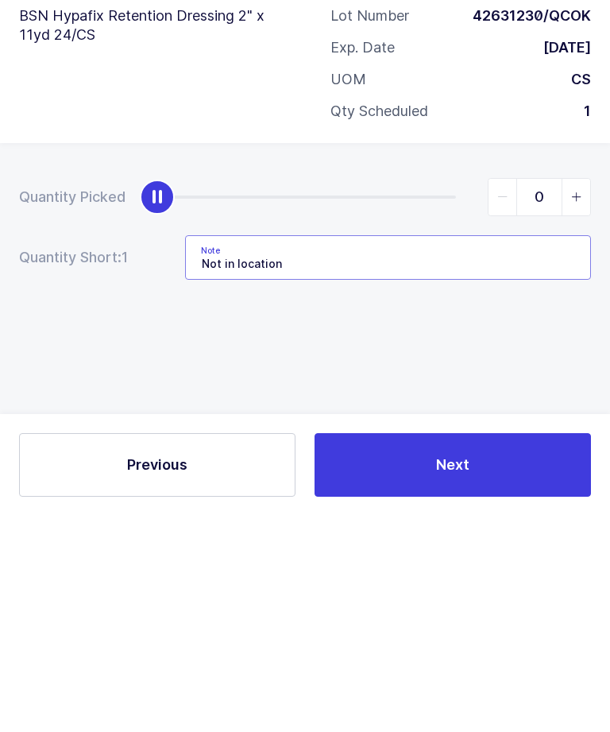
click at [304, 451] on input "Not in location" at bounding box center [388, 473] width 406 height 45
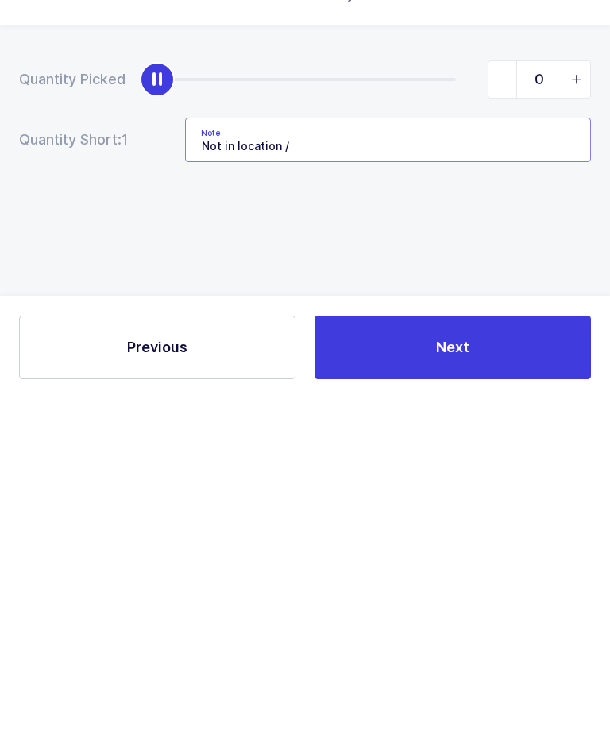
scroll to position [53, 0]
type input "Not in location / B-091-C - LOT: 45120230"
click at [543, 359] on div "Quantity Picked 0 Quantity Short: 1 Note Not in location / B-091-C - LOT: 45120…" at bounding box center [305, 500] width 610 height 283
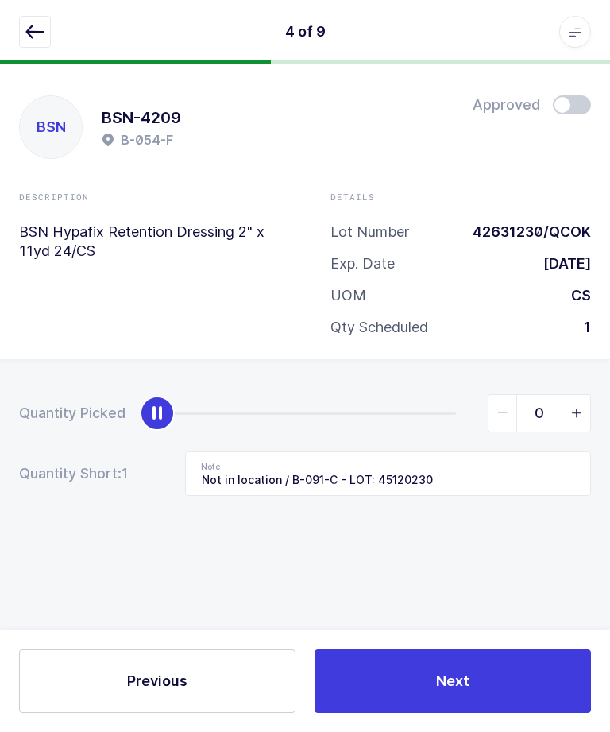
click at [584, 395] on span "slider between 0 and 1" at bounding box center [576, 413] width 29 height 37
type input "1"
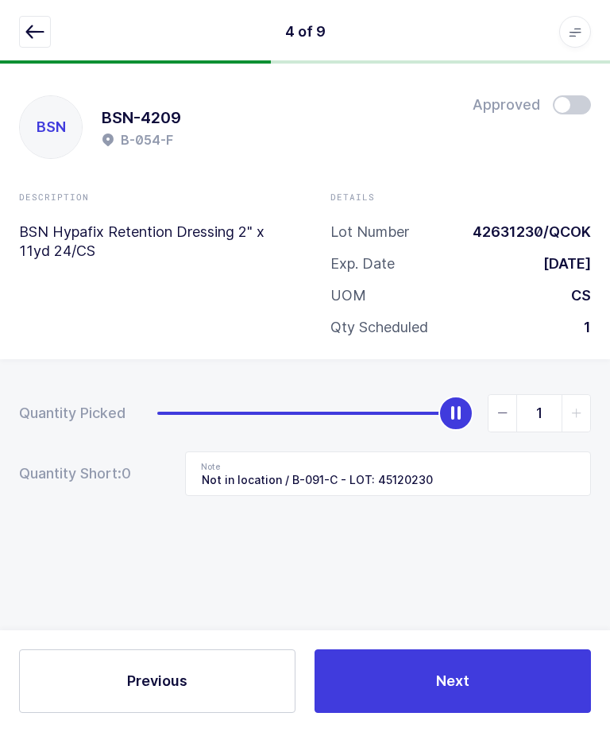
click at [476, 682] on button "Next" at bounding box center [453, 681] width 277 height 64
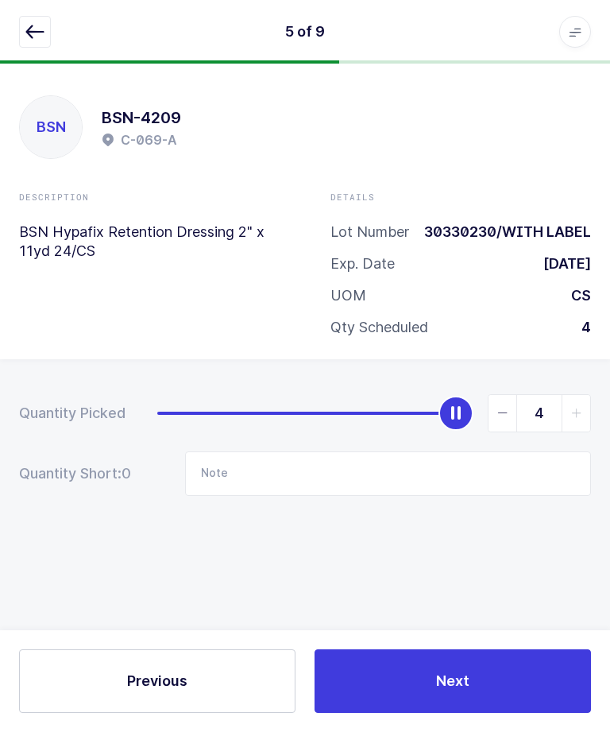
click at [33, 32] on icon "button" at bounding box center [34, 31] width 19 height 19
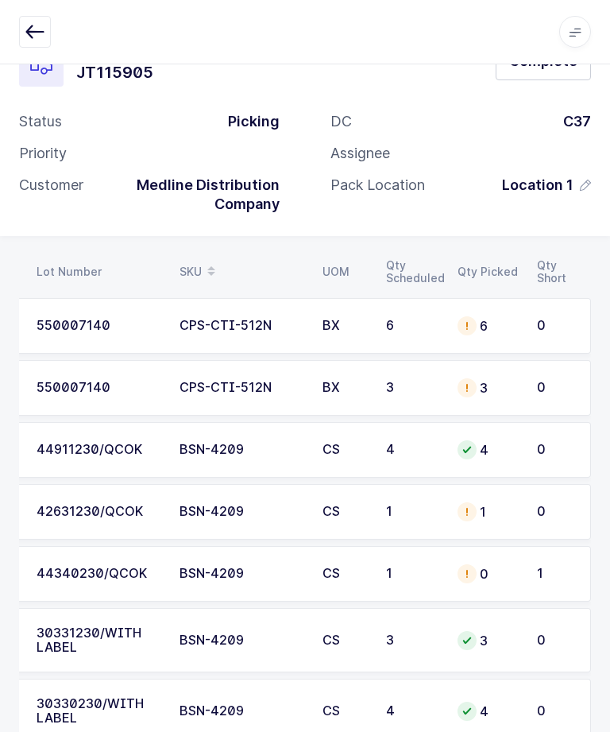
scroll to position [0, 215]
click at [480, 579] on div "0" at bounding box center [488, 573] width 60 height 19
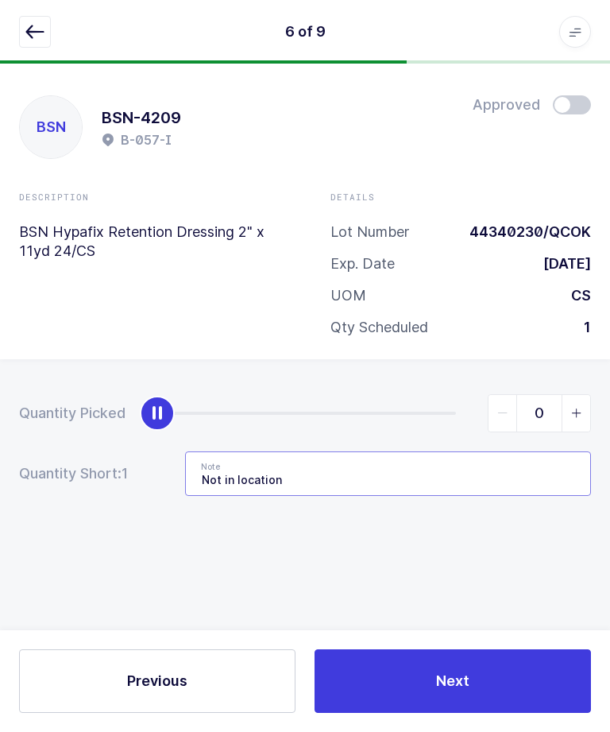
click at [445, 451] on input "Not in location" at bounding box center [388, 473] width 406 height 45
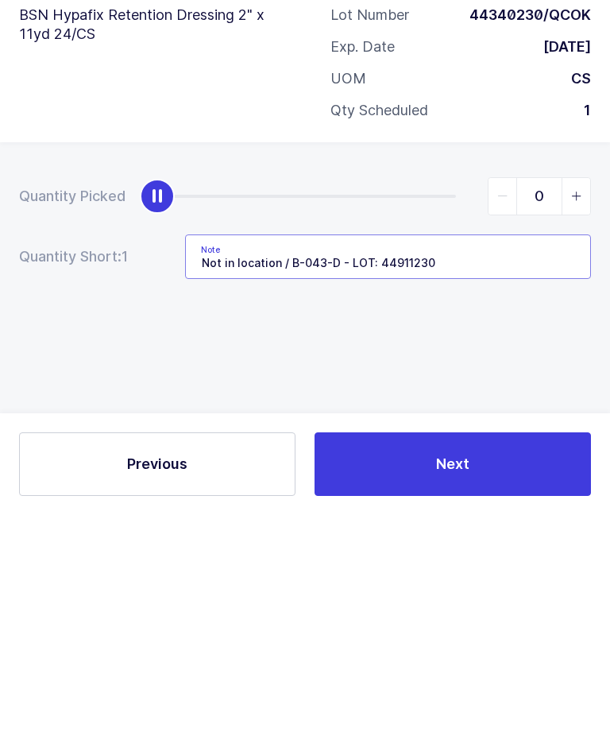
type input "Not in location / B-043-D - LOT: 44911230"
click at [583, 395] on span "slider between 0 and 1" at bounding box center [576, 413] width 29 height 37
type input "1"
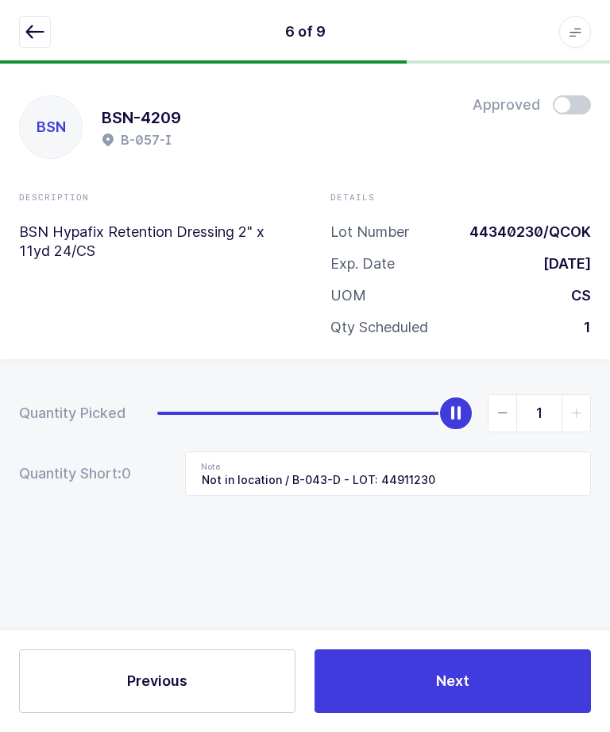
click at [416, 674] on button "Next" at bounding box center [453, 681] width 277 height 64
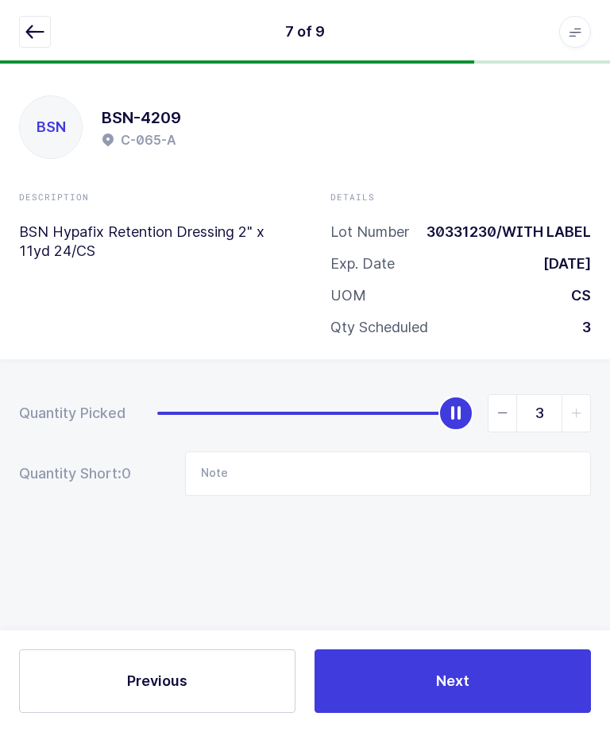
click at [33, 41] on button "button" at bounding box center [35, 32] width 32 height 32
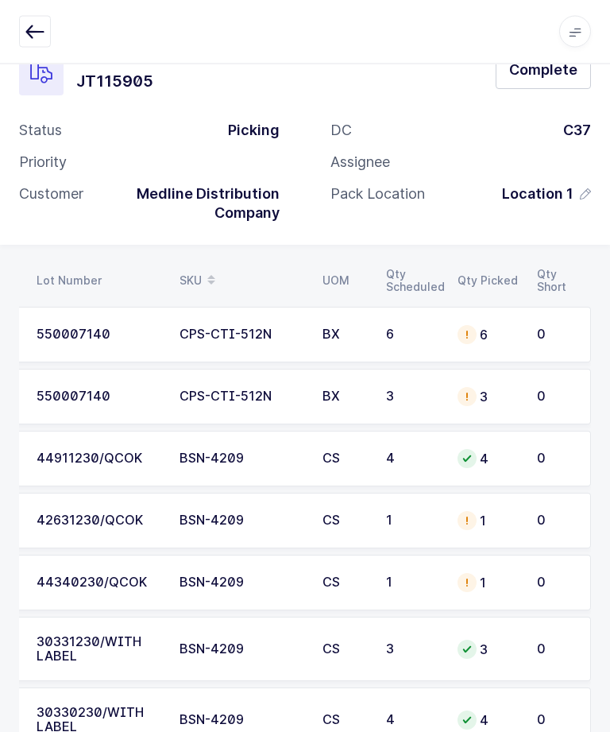
scroll to position [0, 0]
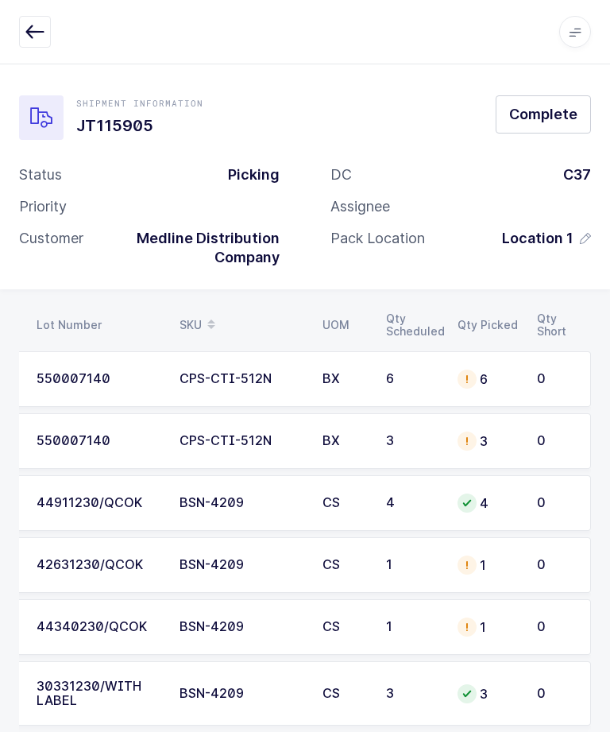
click at [566, 104] on span "Complete" at bounding box center [543, 114] width 68 height 20
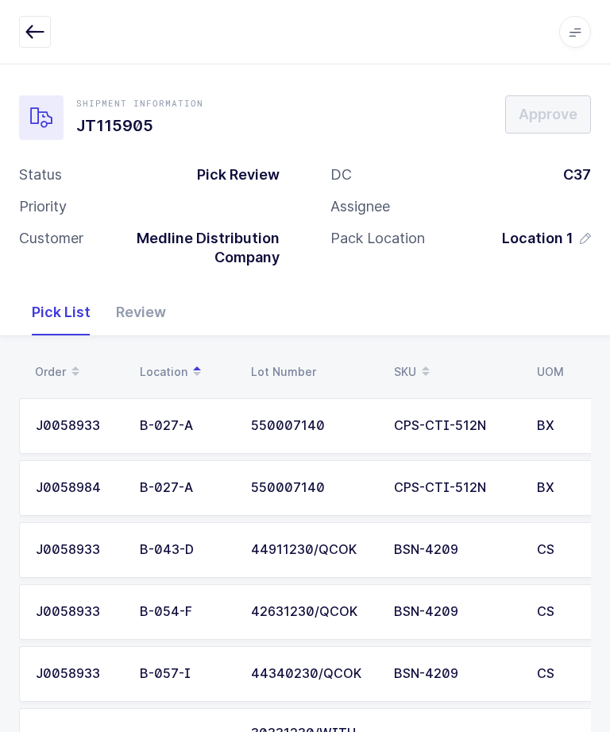
click at [40, 39] on icon "button" at bounding box center [34, 31] width 19 height 19
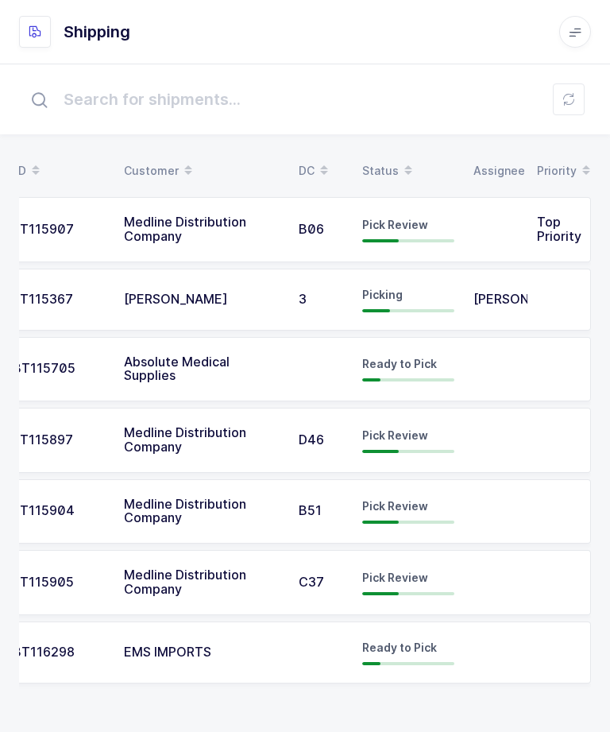
scroll to position [0, 41]
